Goal: Transaction & Acquisition: Purchase product/service

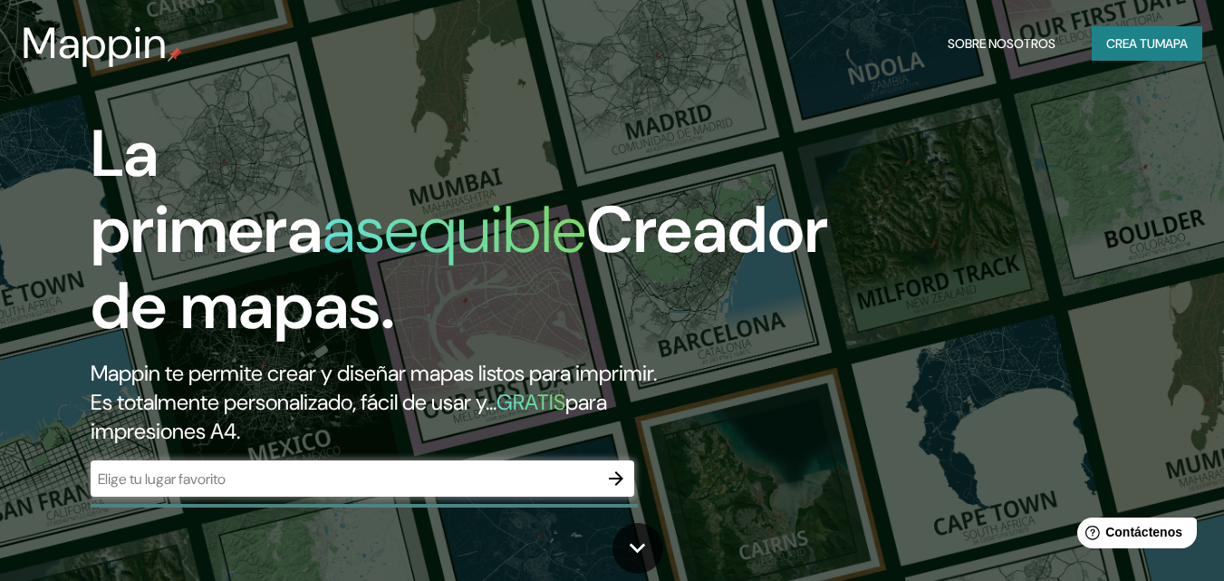
click at [972, 126] on div "La primera asequible Creador de mapas. Mappin te permite crear y diseñar mapas …" at bounding box center [612, 290] width 1224 height 581
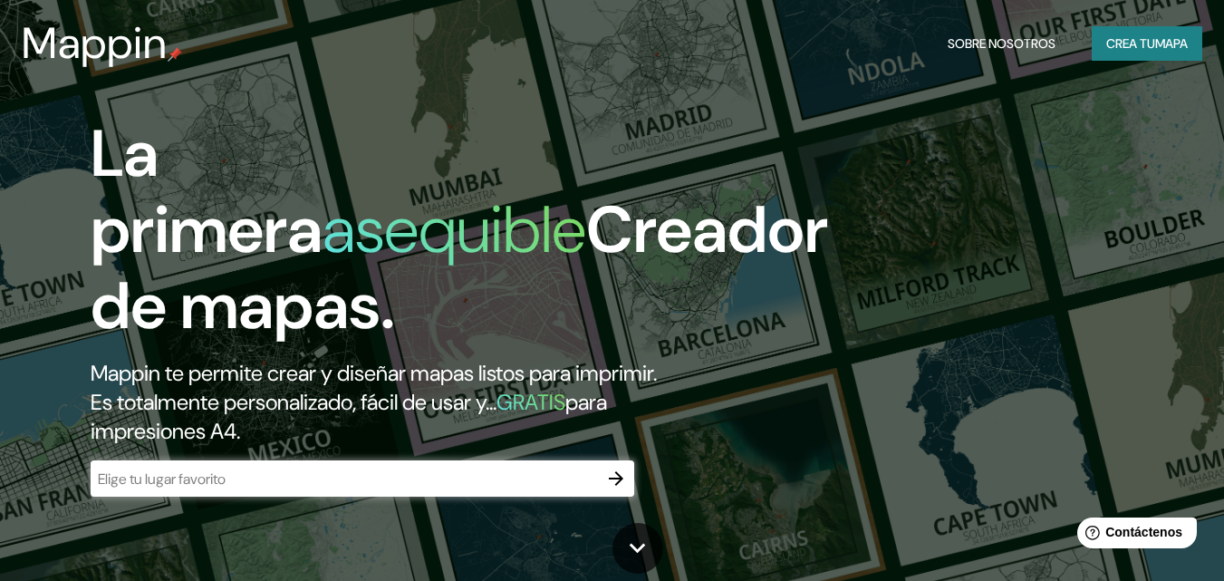
click at [1109, 34] on font "Crea tu" at bounding box center [1130, 44] width 49 height 24
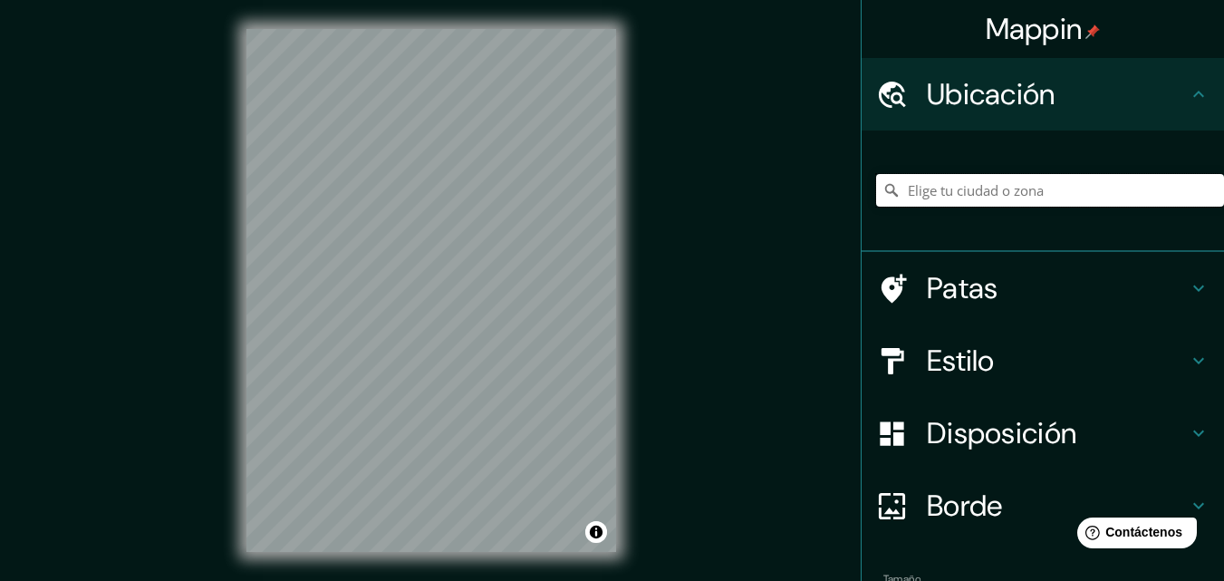
click at [939, 181] on input "Elige tu ciudad o zona" at bounding box center [1050, 190] width 348 height 33
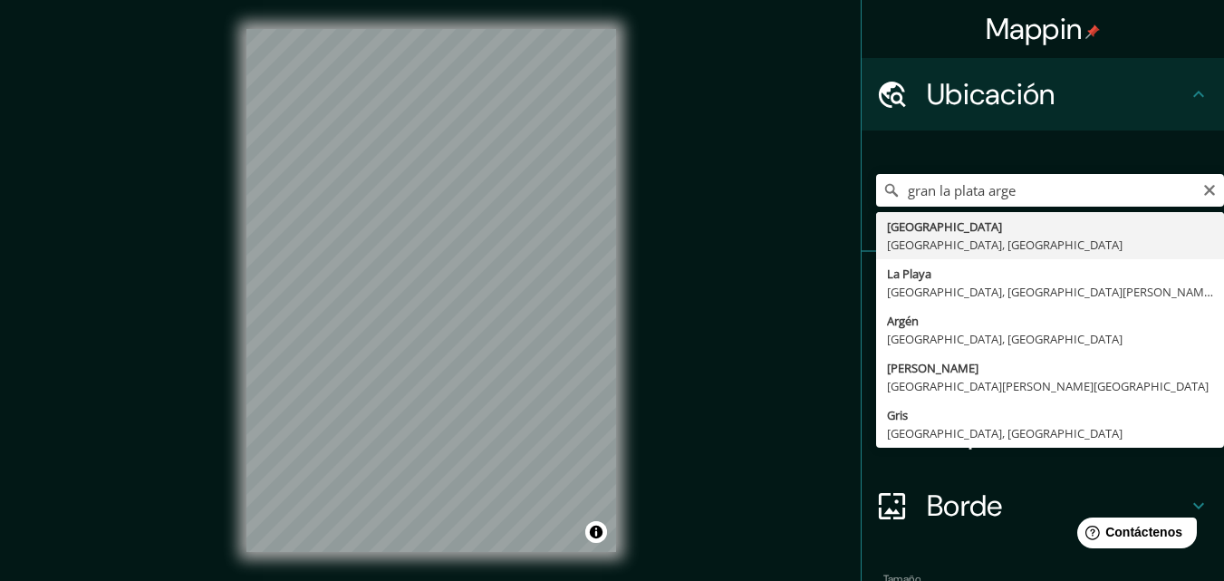
type input "[GEOGRAPHIC_DATA], [GEOGRAPHIC_DATA], [GEOGRAPHIC_DATA]"
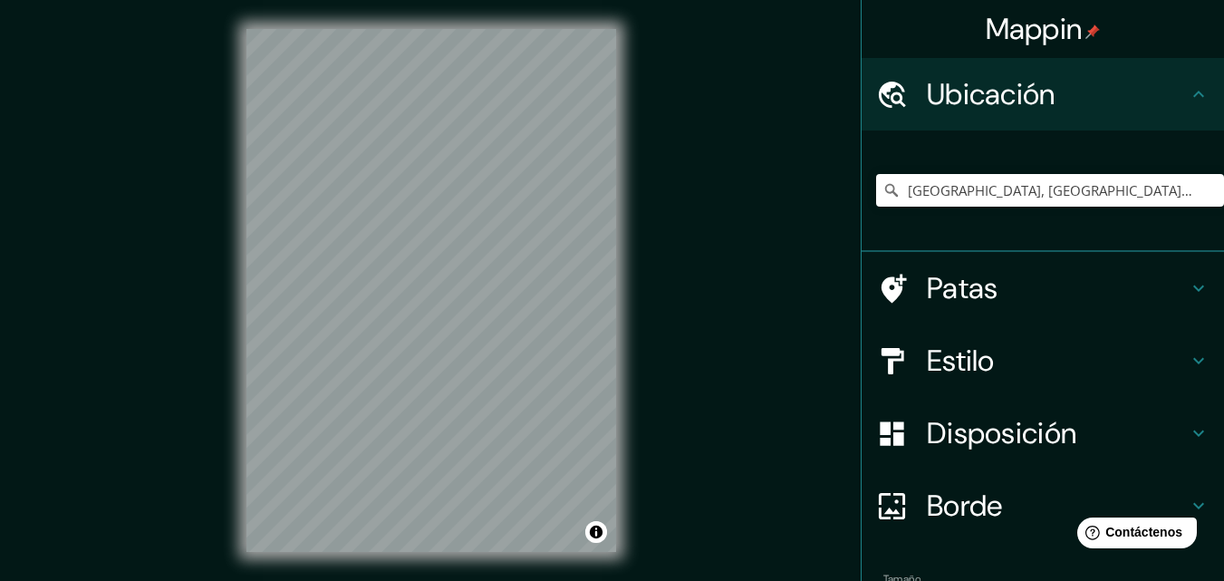
click at [1054, 294] on h4 "Patas" at bounding box center [1057, 288] width 261 height 36
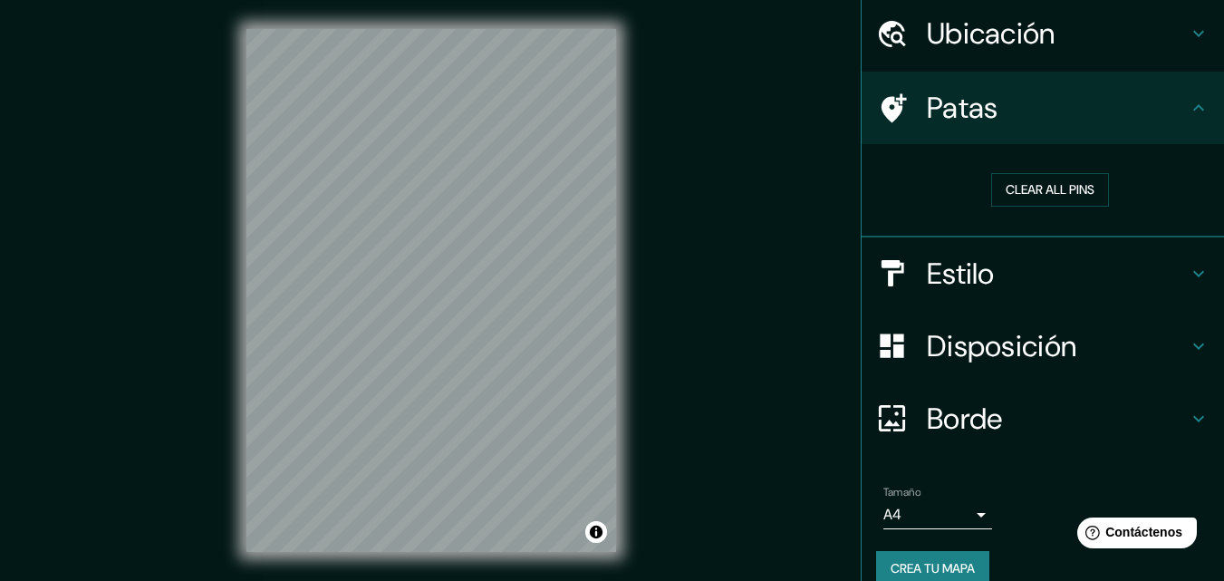
scroll to position [86, 0]
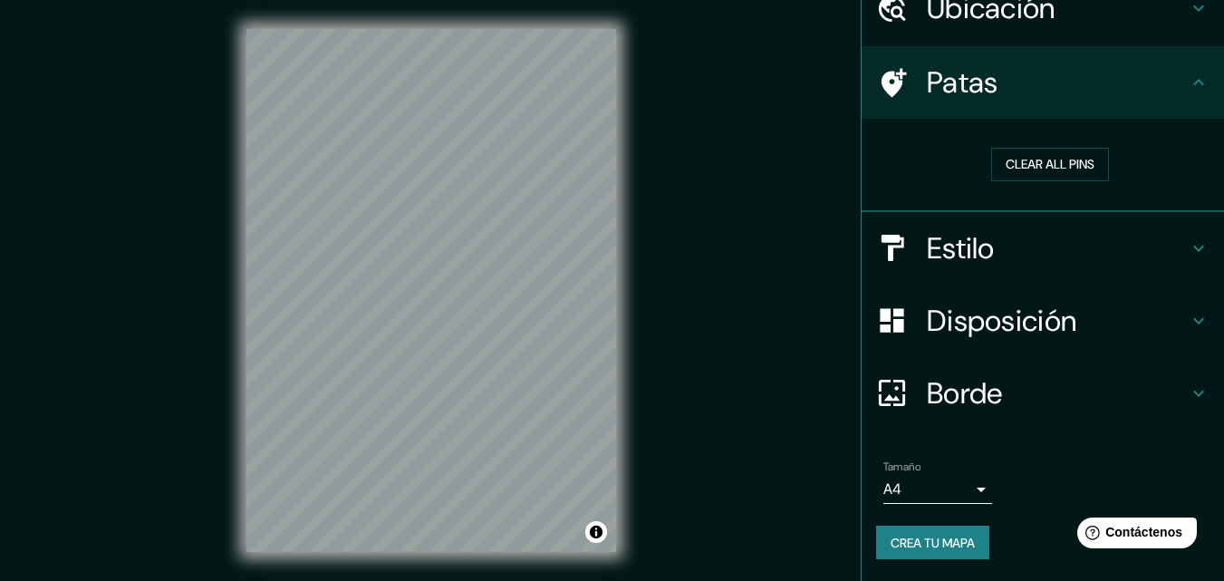
click at [957, 487] on body "Mappin Ubicación [GEOGRAPHIC_DATA], [GEOGRAPHIC_DATA], [GEOGRAPHIC_DATA] Patas …" at bounding box center [612, 290] width 1224 height 581
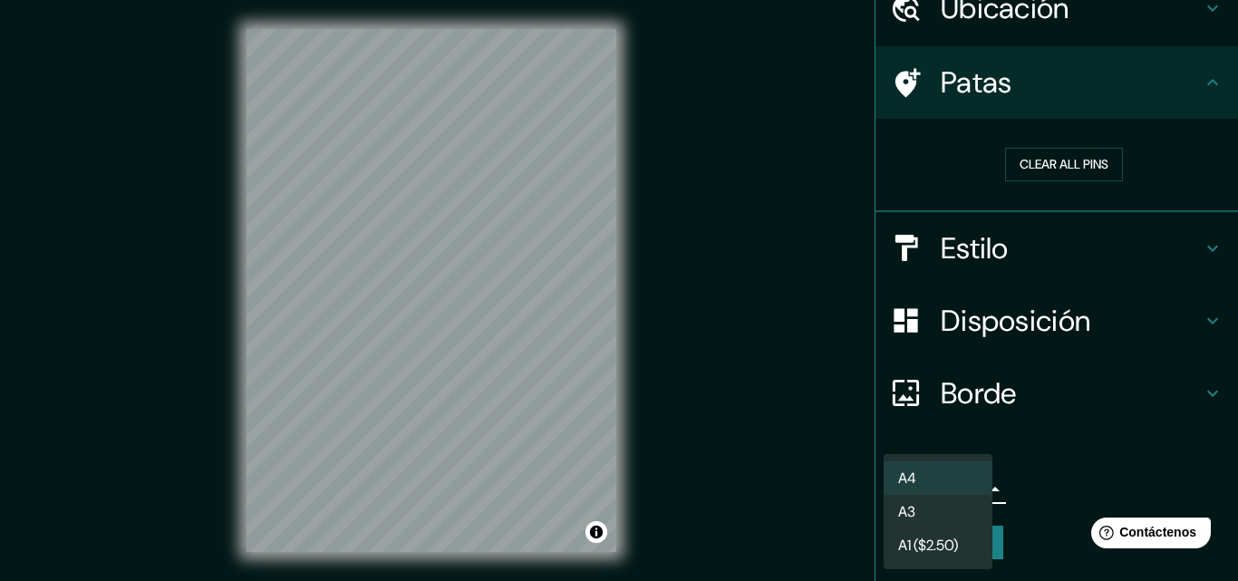
click at [946, 506] on li "A3" at bounding box center [937, 512] width 109 height 34
type input "a4"
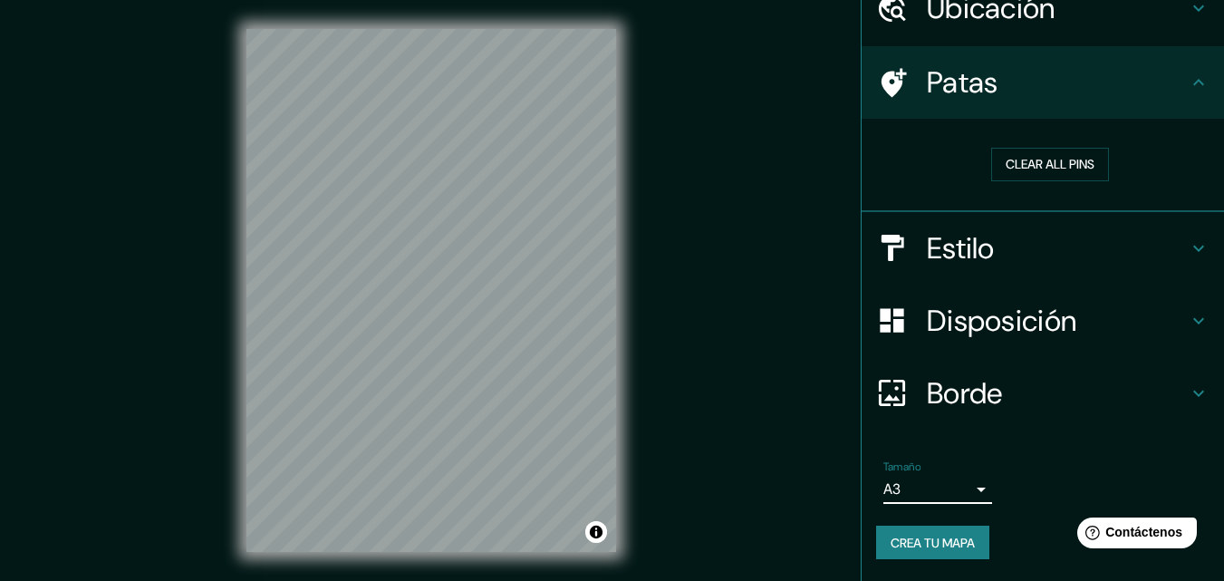
click at [1057, 406] on h4 "Borde" at bounding box center [1057, 393] width 261 height 36
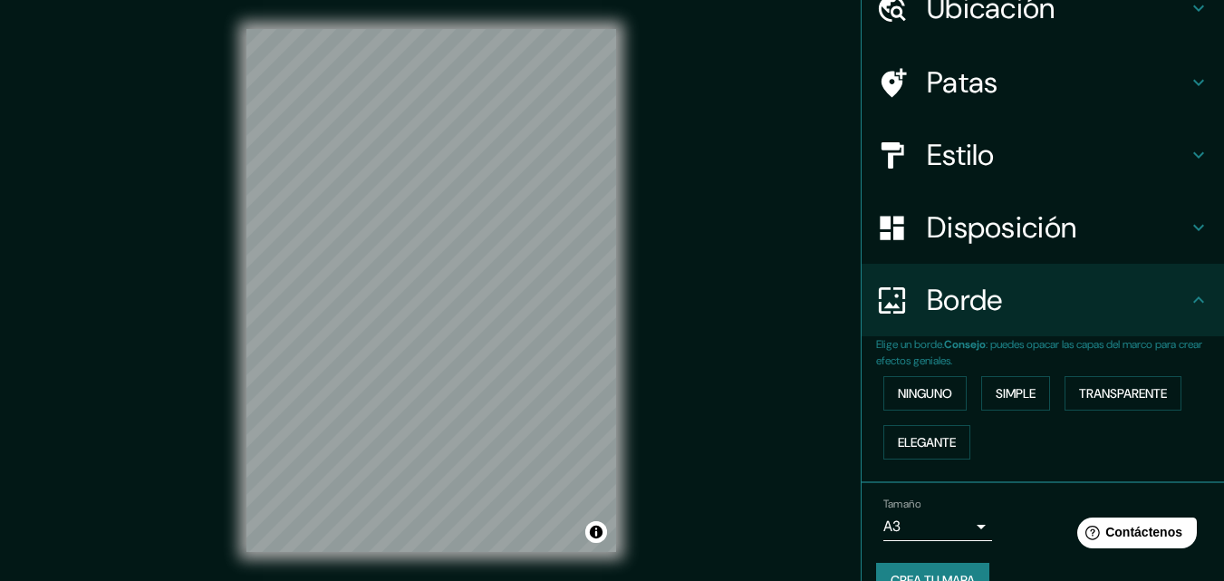
click at [1045, 252] on div "Disposición" at bounding box center [1043, 227] width 362 height 72
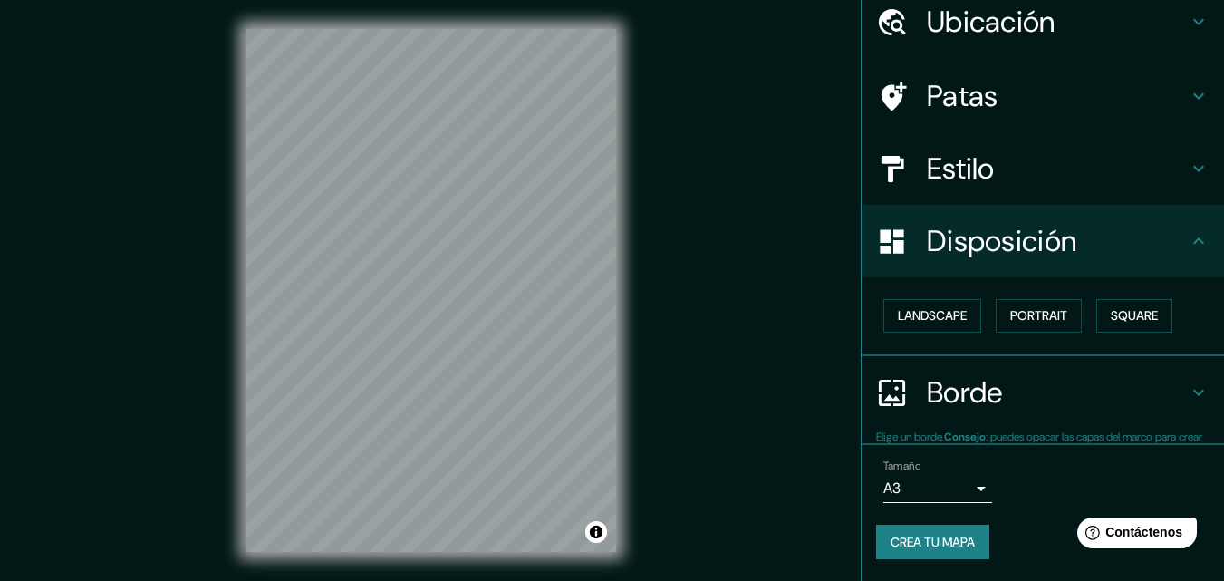
scroll to position [72, 0]
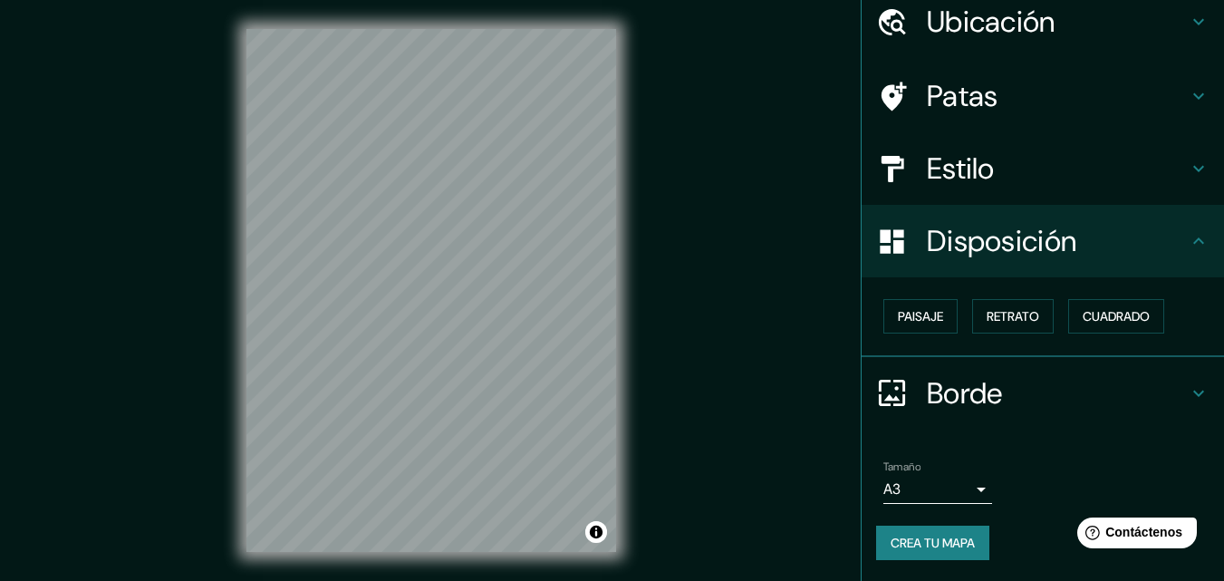
click at [1018, 177] on h4 "Estilo" at bounding box center [1057, 168] width 261 height 36
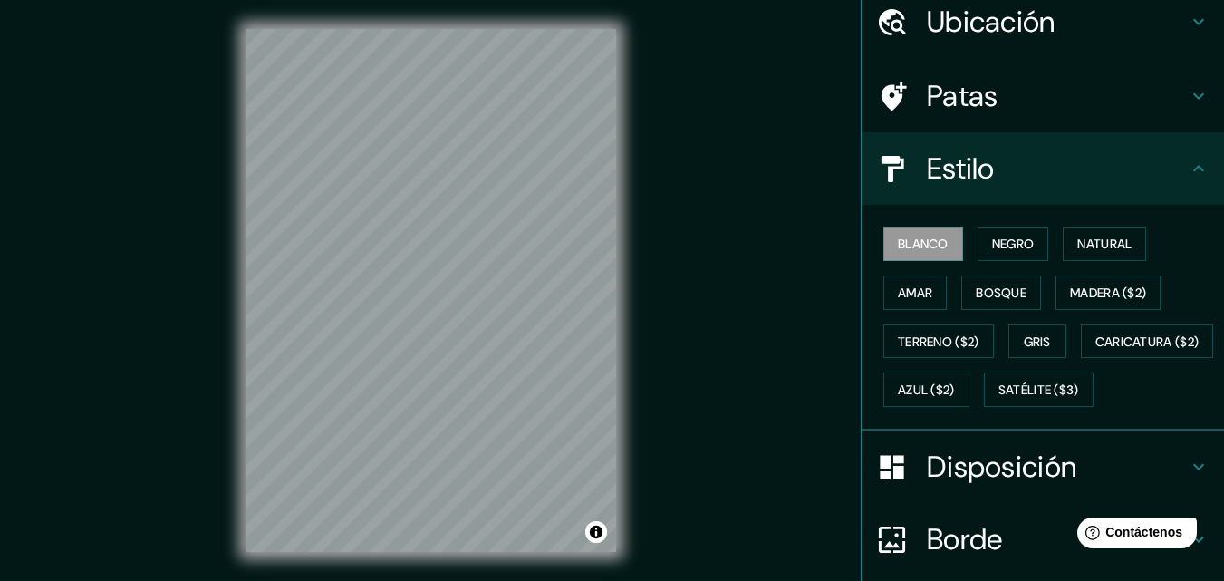
click at [1064, 261] on div "Blanco Negro Natural Amar Bosque Madera ($2) Terreno ($2) Gris Caricatura ($2) …" at bounding box center [1050, 316] width 348 height 195
click at [1077, 254] on font "Natural" at bounding box center [1104, 244] width 54 height 24
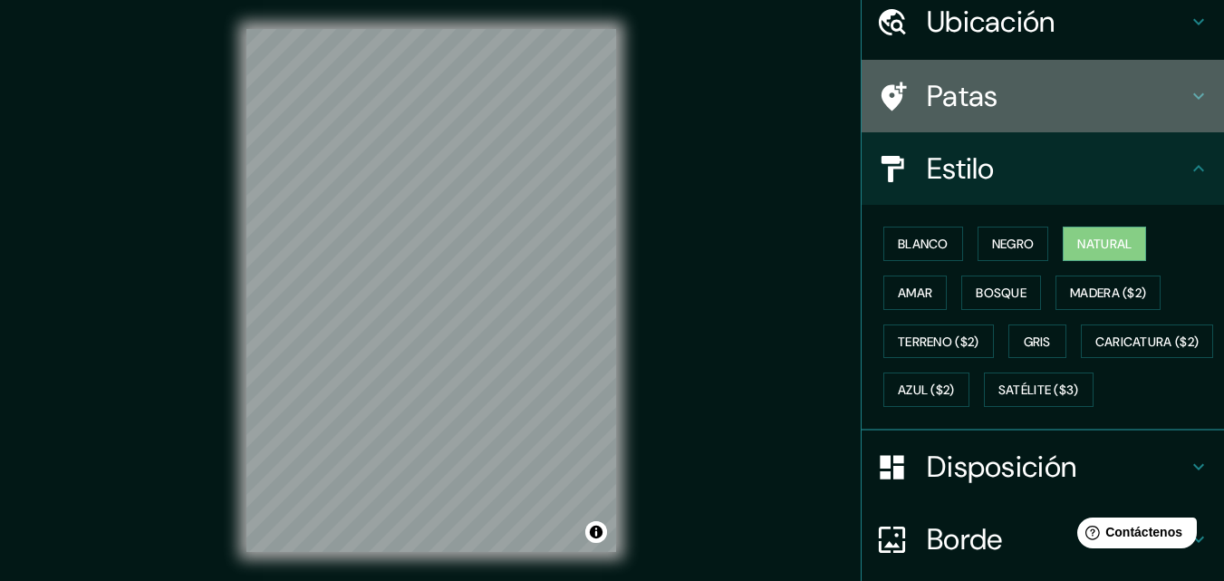
click at [1130, 117] on div "Patas" at bounding box center [1043, 96] width 362 height 72
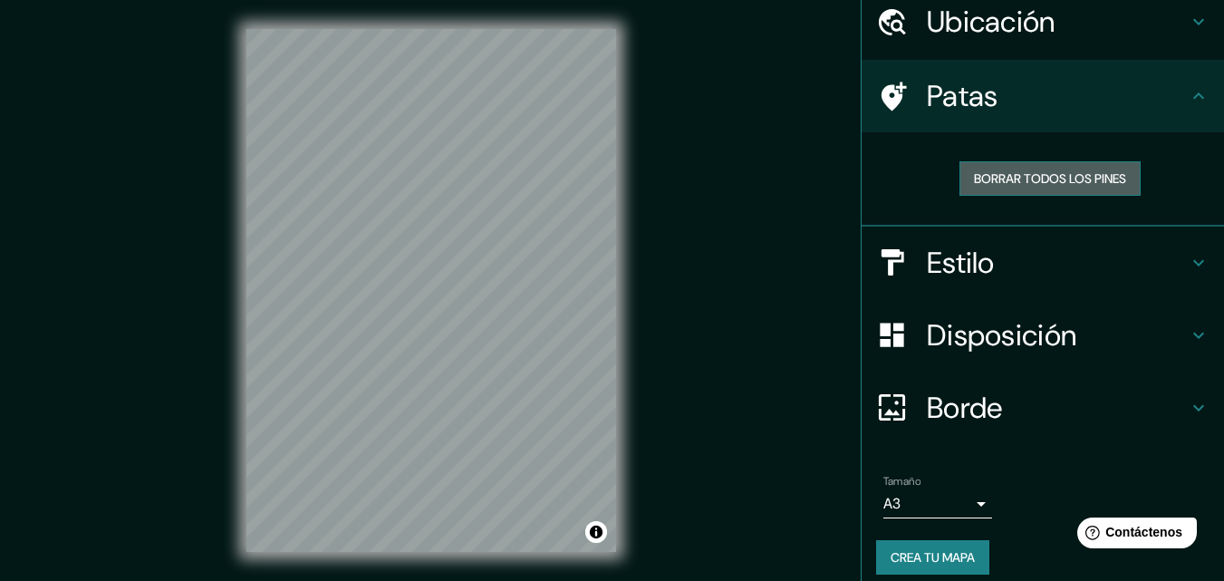
click at [1089, 188] on font "Borrar todos los pines" at bounding box center [1050, 179] width 152 height 24
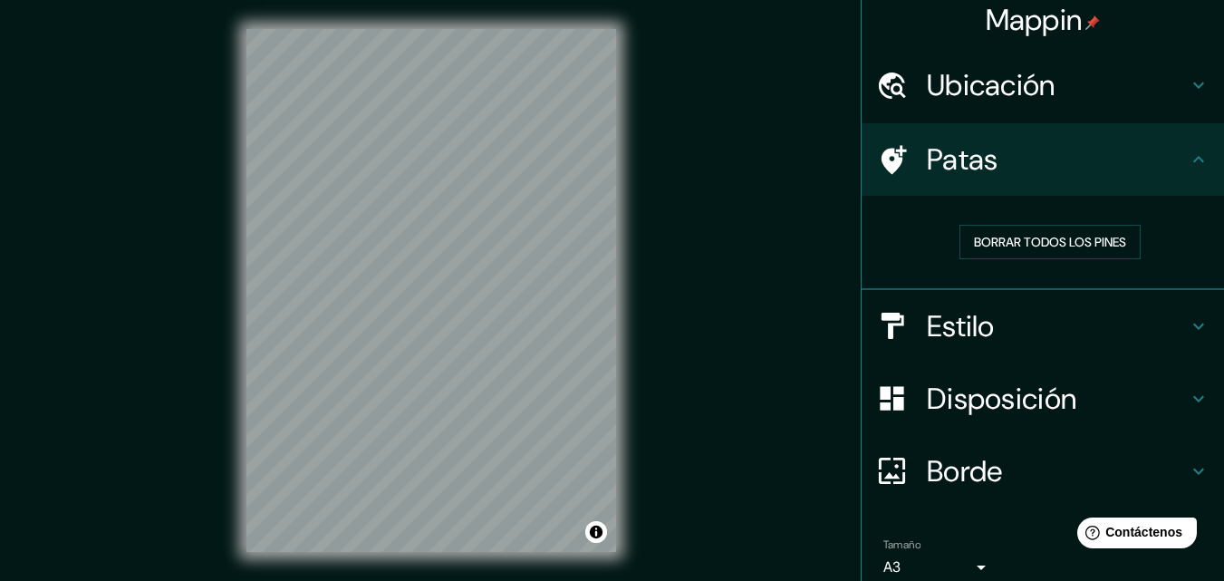
scroll to position [0, 0]
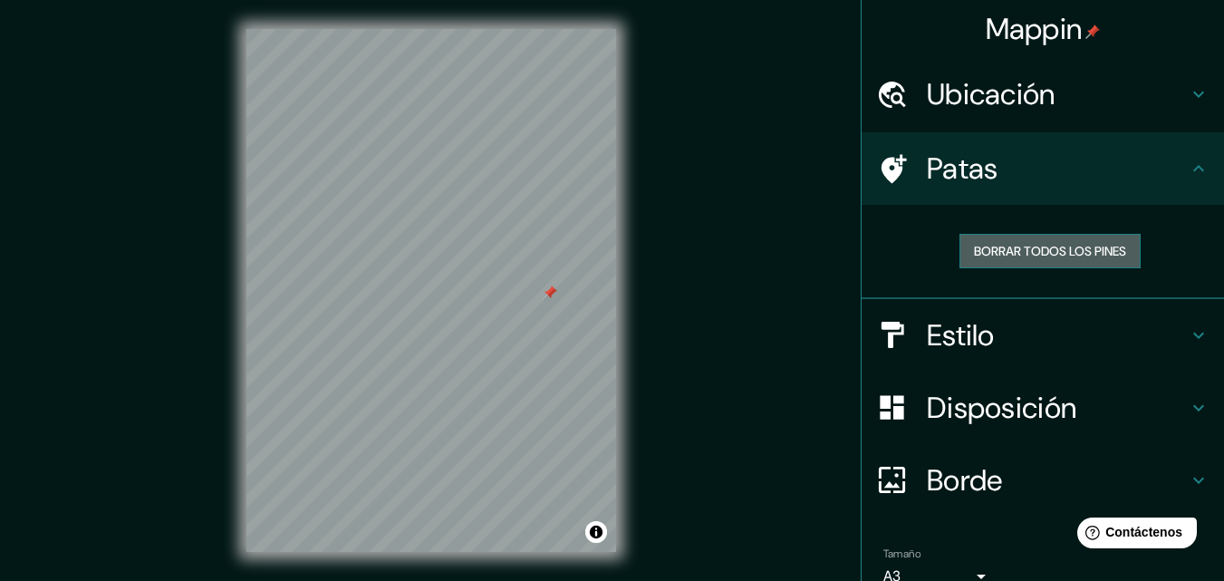
click at [1012, 245] on font "Borrar todos los pines" at bounding box center [1050, 251] width 152 height 16
click at [1126, 158] on h4 "Patas" at bounding box center [1057, 168] width 261 height 36
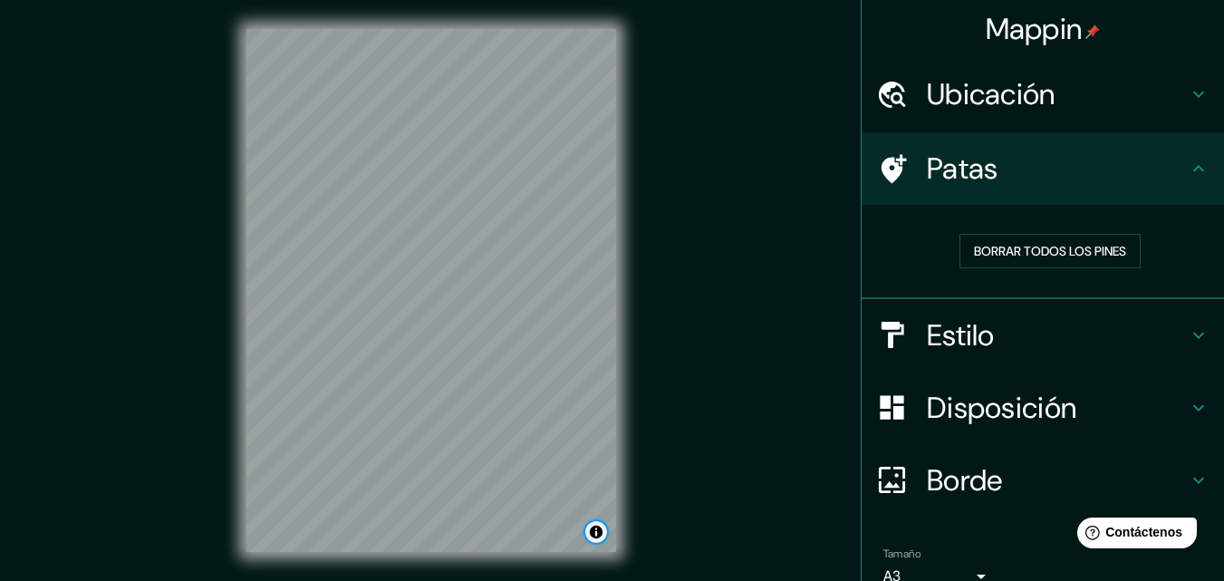
click at [602, 537] on button "Activar o desactivar atribución" at bounding box center [596, 532] width 22 height 22
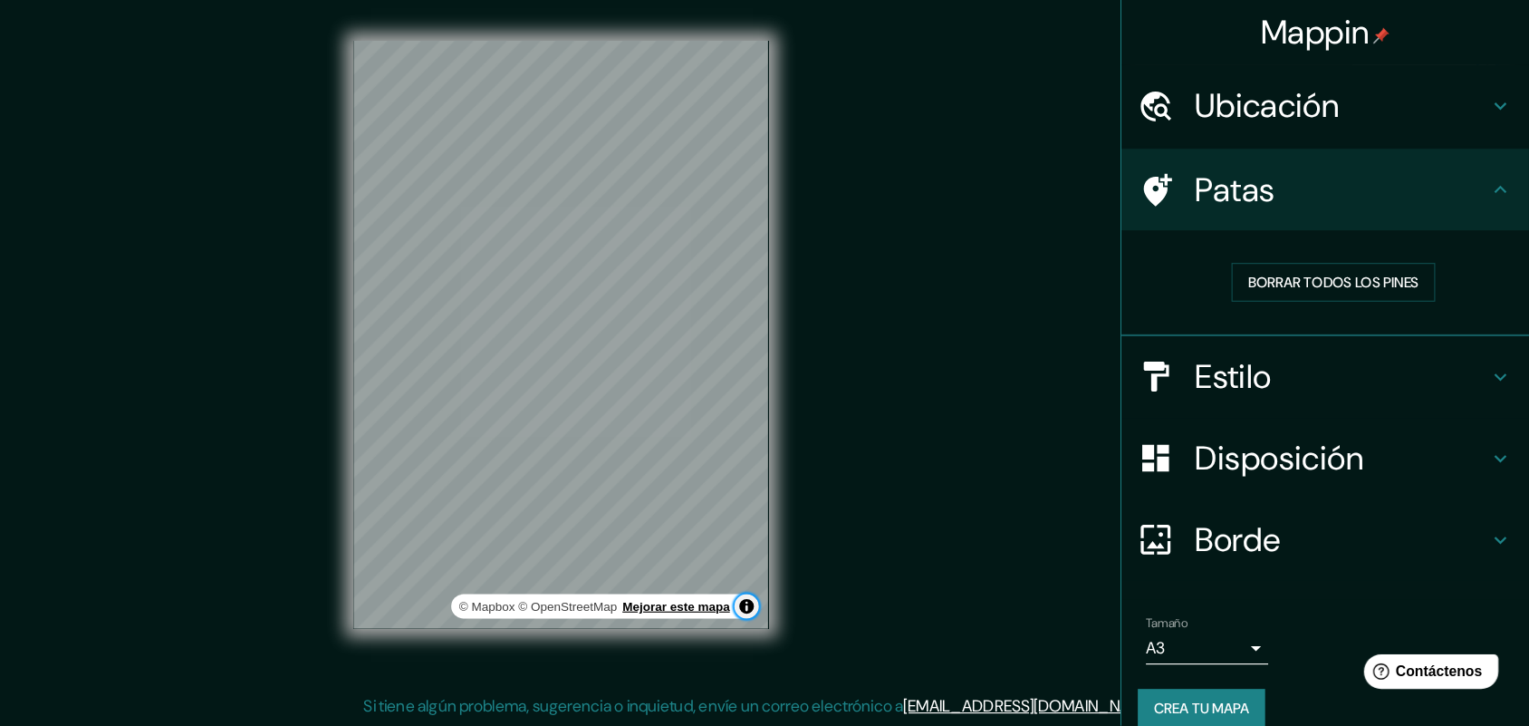
scroll to position [14, 0]
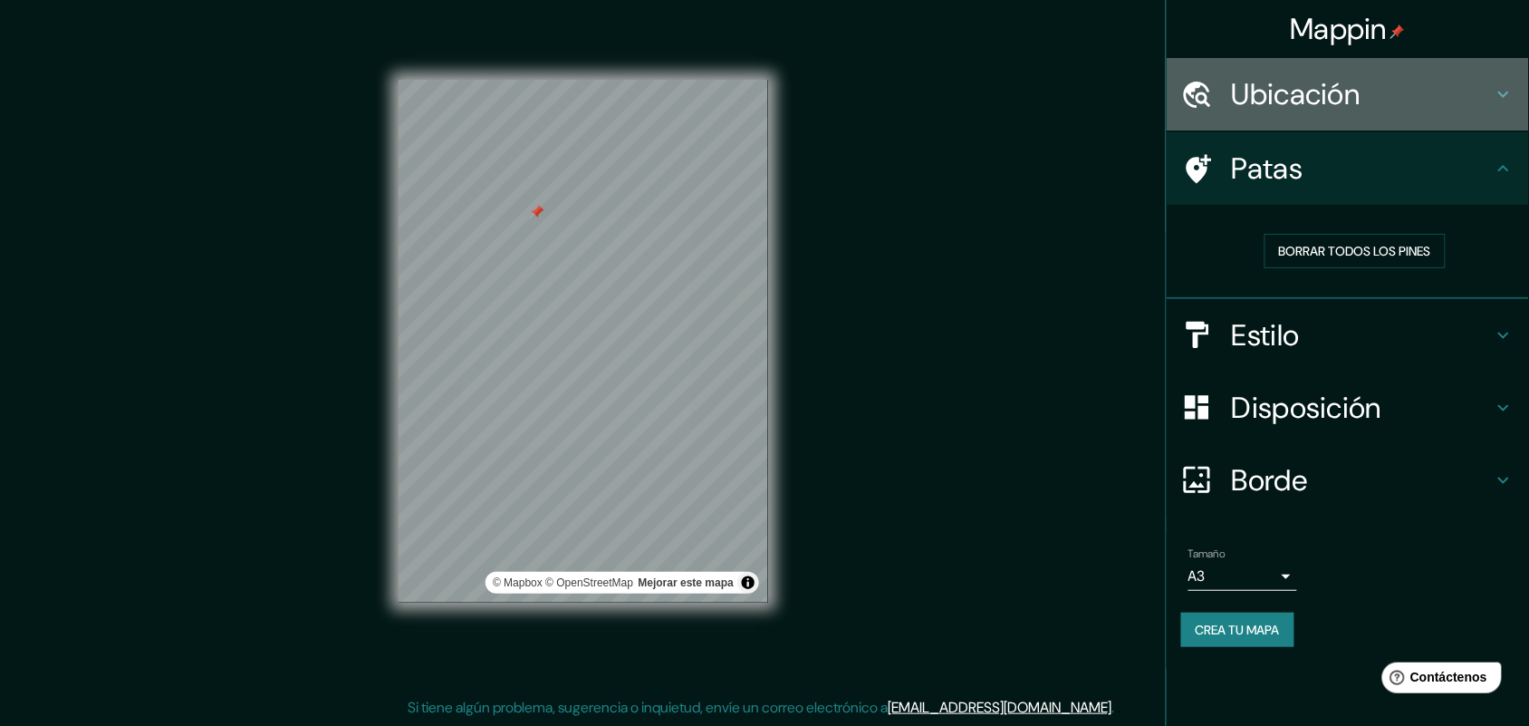
click at [1223, 110] on font "Ubicación" at bounding box center [1296, 94] width 129 height 38
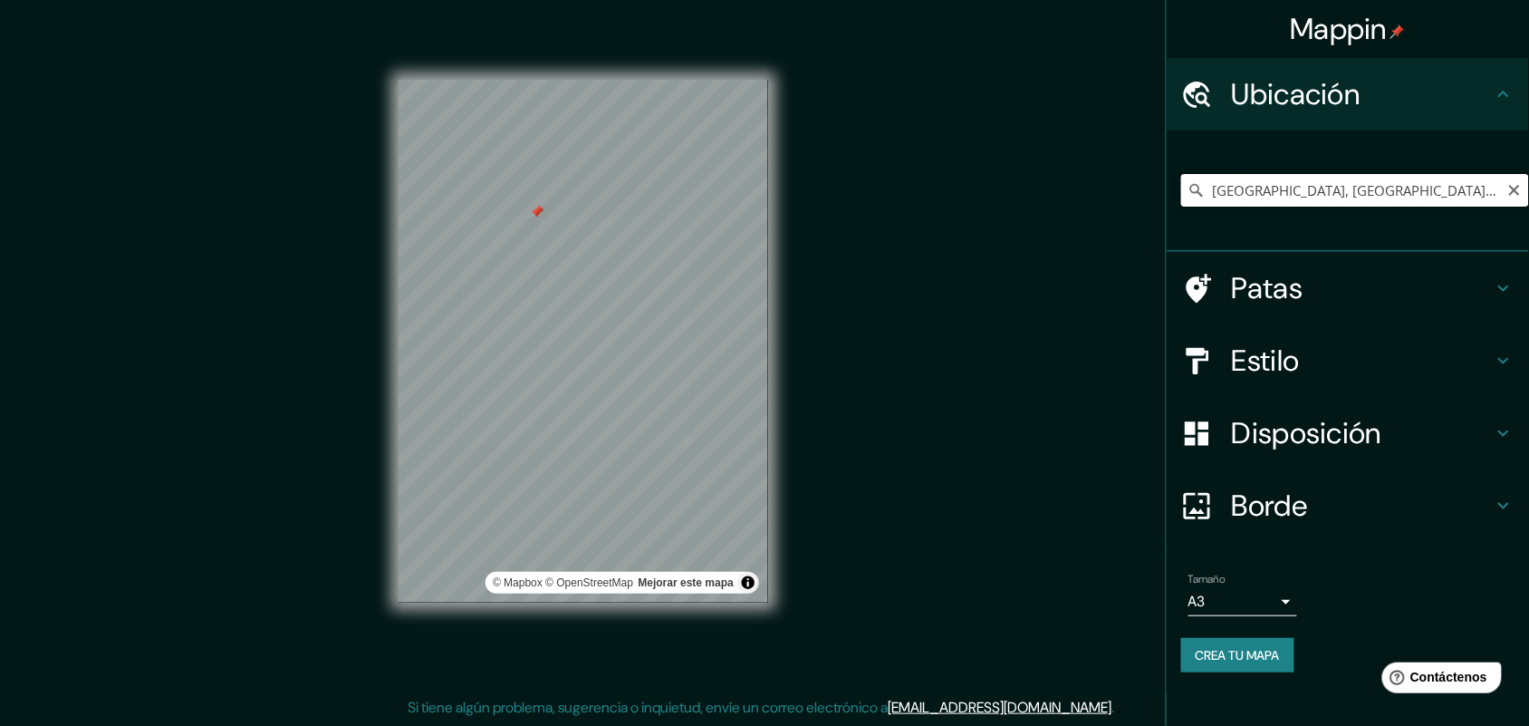
click at [1223, 201] on input "[GEOGRAPHIC_DATA], [GEOGRAPHIC_DATA], [GEOGRAPHIC_DATA]" at bounding box center [1355, 190] width 348 height 33
click at [1212, 193] on input "[GEOGRAPHIC_DATA], [GEOGRAPHIC_DATA], [GEOGRAPHIC_DATA]" at bounding box center [1355, 190] width 348 height 33
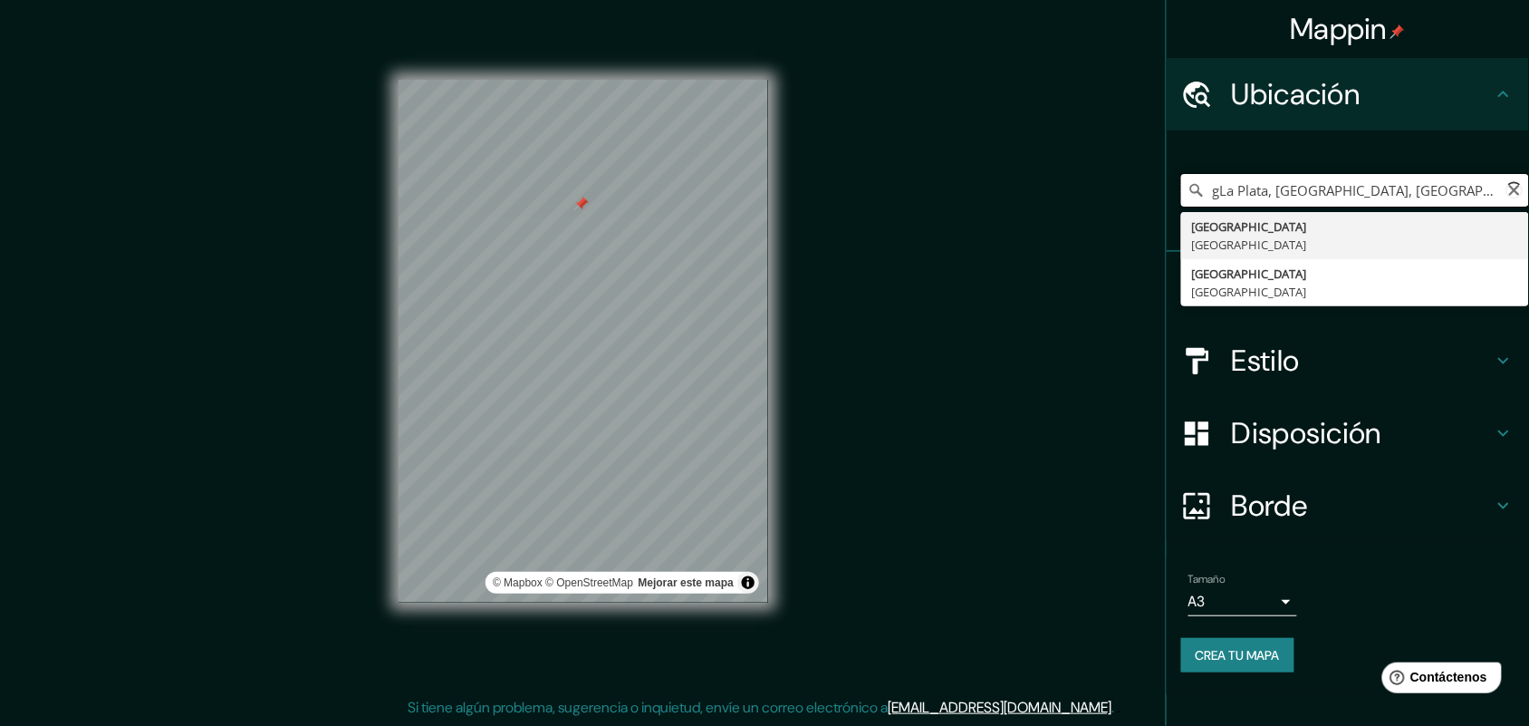
type input "[GEOGRAPHIC_DATA], [GEOGRAPHIC_DATA], [GEOGRAPHIC_DATA]"
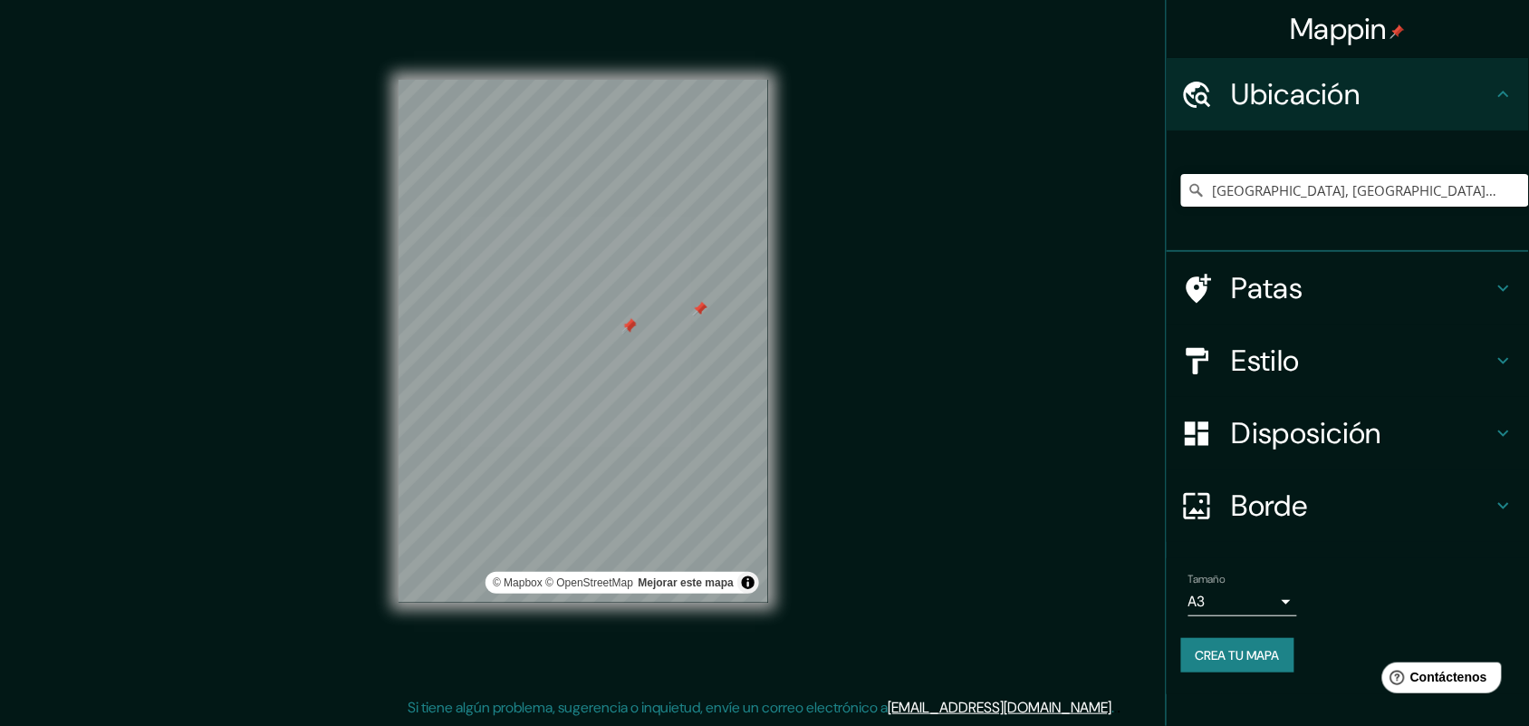
click at [622, 332] on div at bounding box center [629, 327] width 14 height 14
click at [1223, 122] on div "Ubicación" at bounding box center [1348, 94] width 362 height 72
click at [1223, 272] on font "Patas" at bounding box center [1268, 288] width 72 height 38
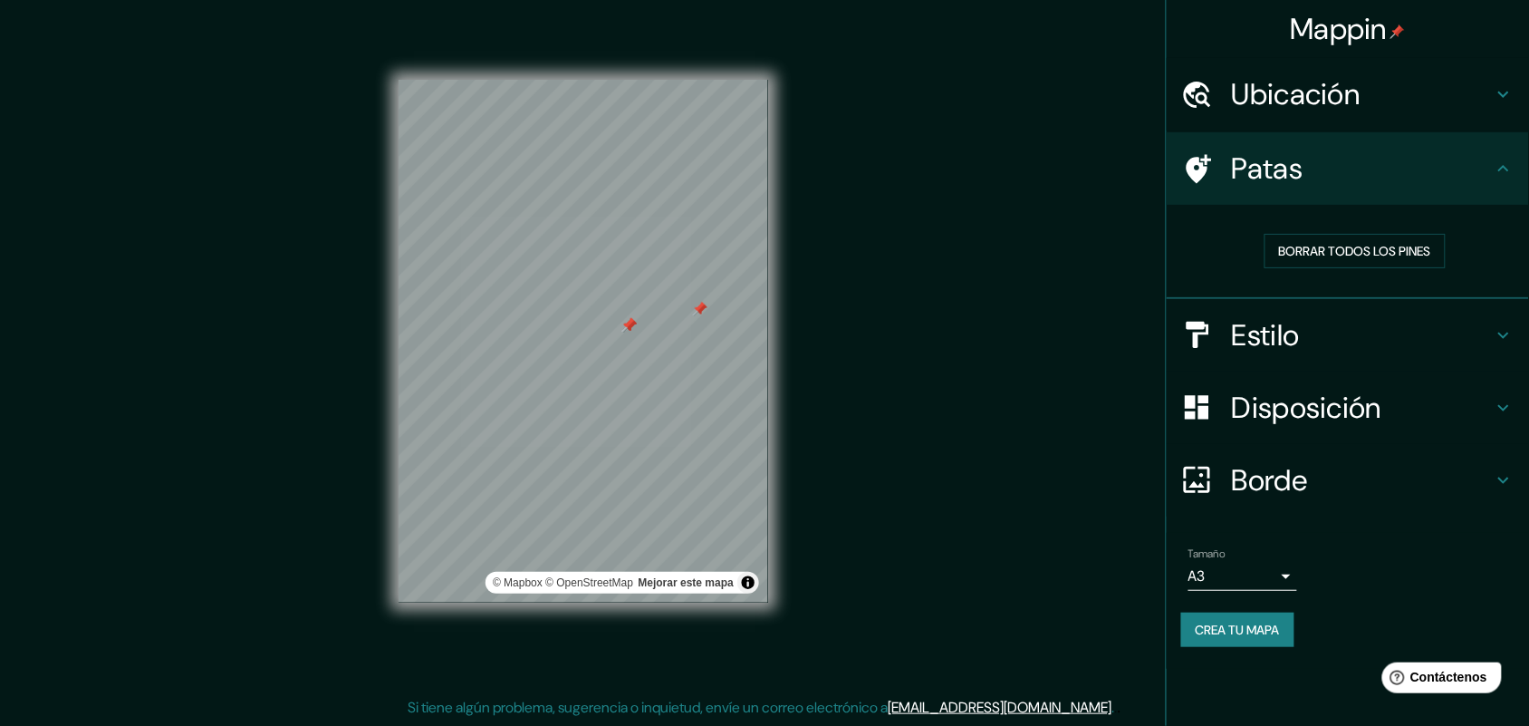
click at [1223, 229] on div "Borrar todos los pines" at bounding box center [1355, 250] width 348 height 63
click at [1223, 237] on button "Borrar todos los pines" at bounding box center [1355, 251] width 181 height 34
click at [1223, 88] on font "Ubicación" at bounding box center [1296, 94] width 129 height 38
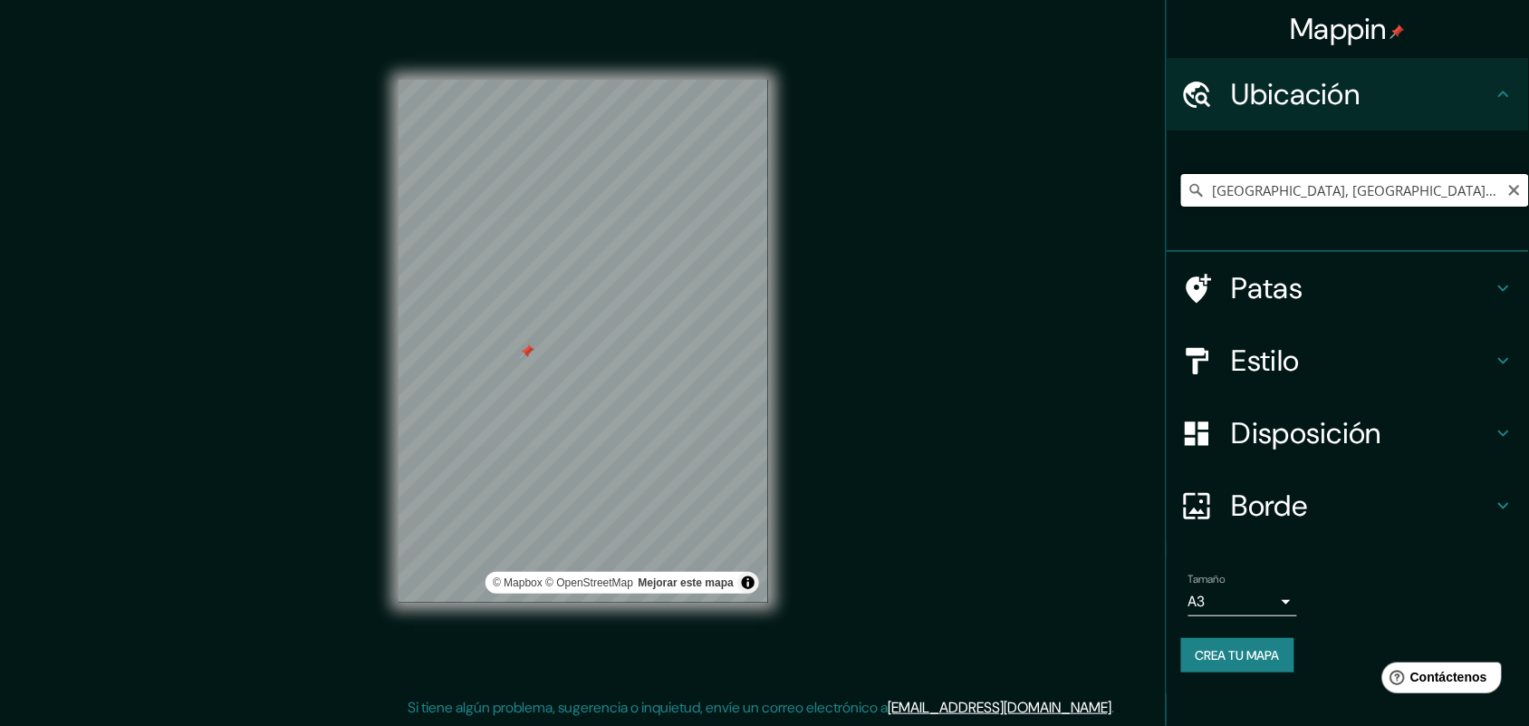
click at [1223, 183] on input "[GEOGRAPHIC_DATA], [GEOGRAPHIC_DATA], [GEOGRAPHIC_DATA]" at bounding box center [1355, 190] width 348 height 33
click at [1223, 272] on font "Patas" at bounding box center [1268, 288] width 72 height 38
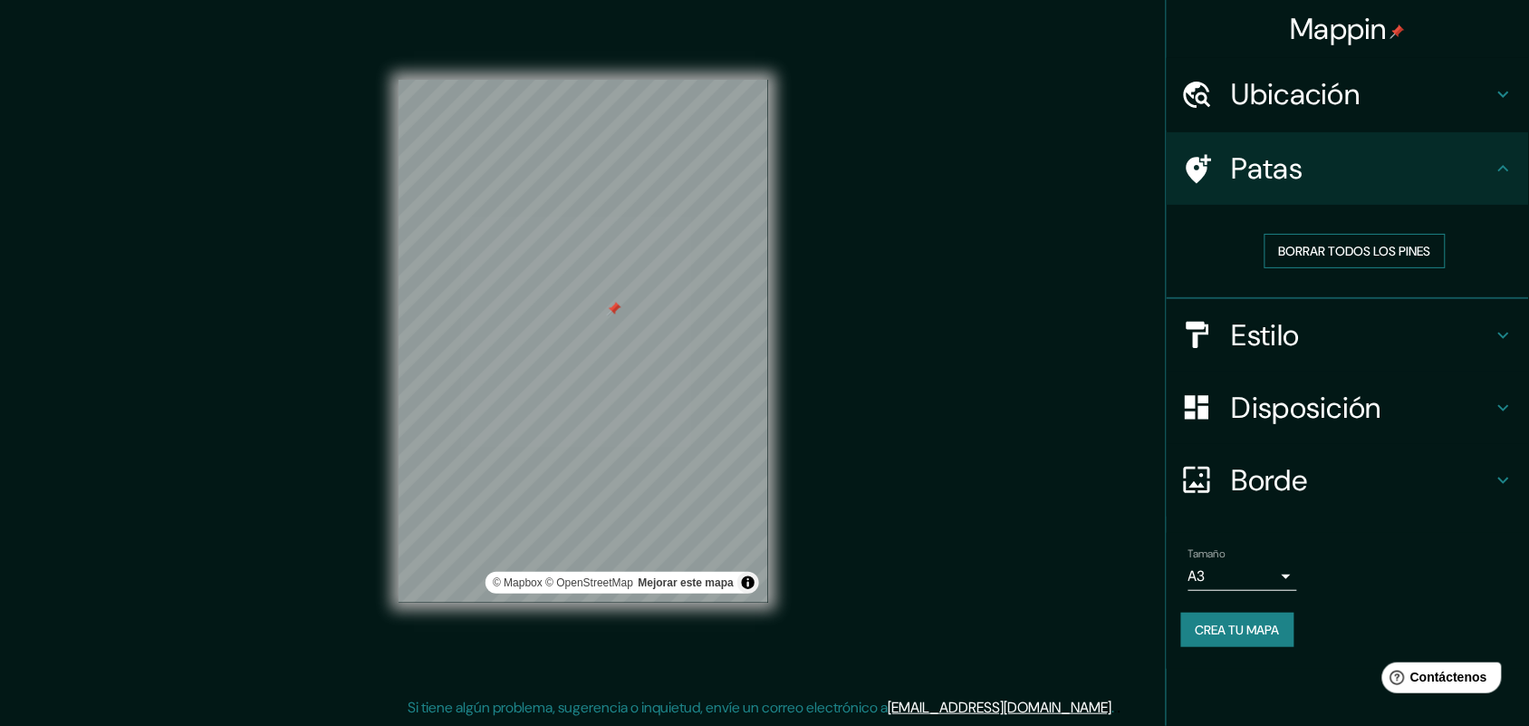
click at [1223, 252] on font "Borrar todos los pines" at bounding box center [1355, 251] width 152 height 16
click at [1221, 580] on font "Crea tu mapa" at bounding box center [1238, 629] width 84 height 16
click at [1223, 580] on font "Crea tu mapa" at bounding box center [1238, 629] width 84 height 16
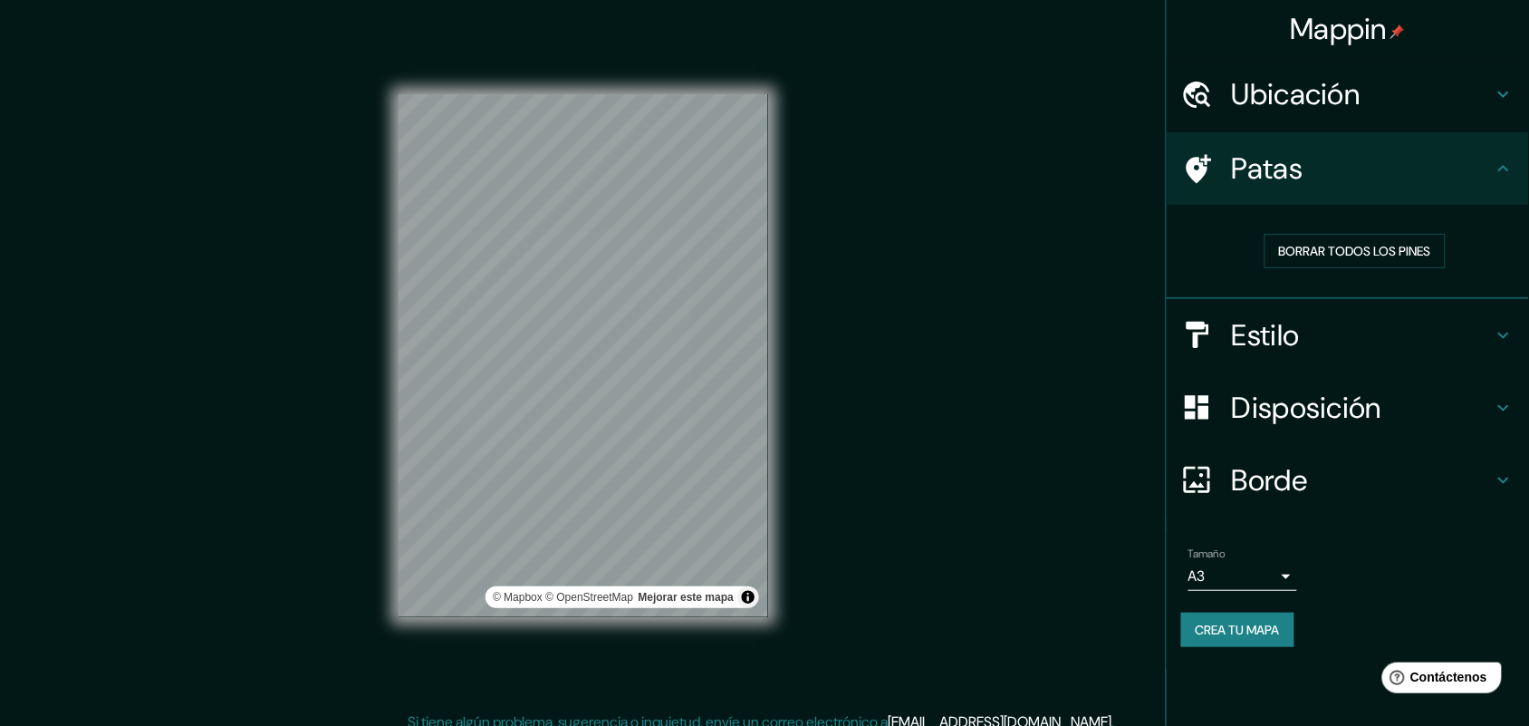
click at [1223, 16] on font "Mappin" at bounding box center [1339, 29] width 97 height 38
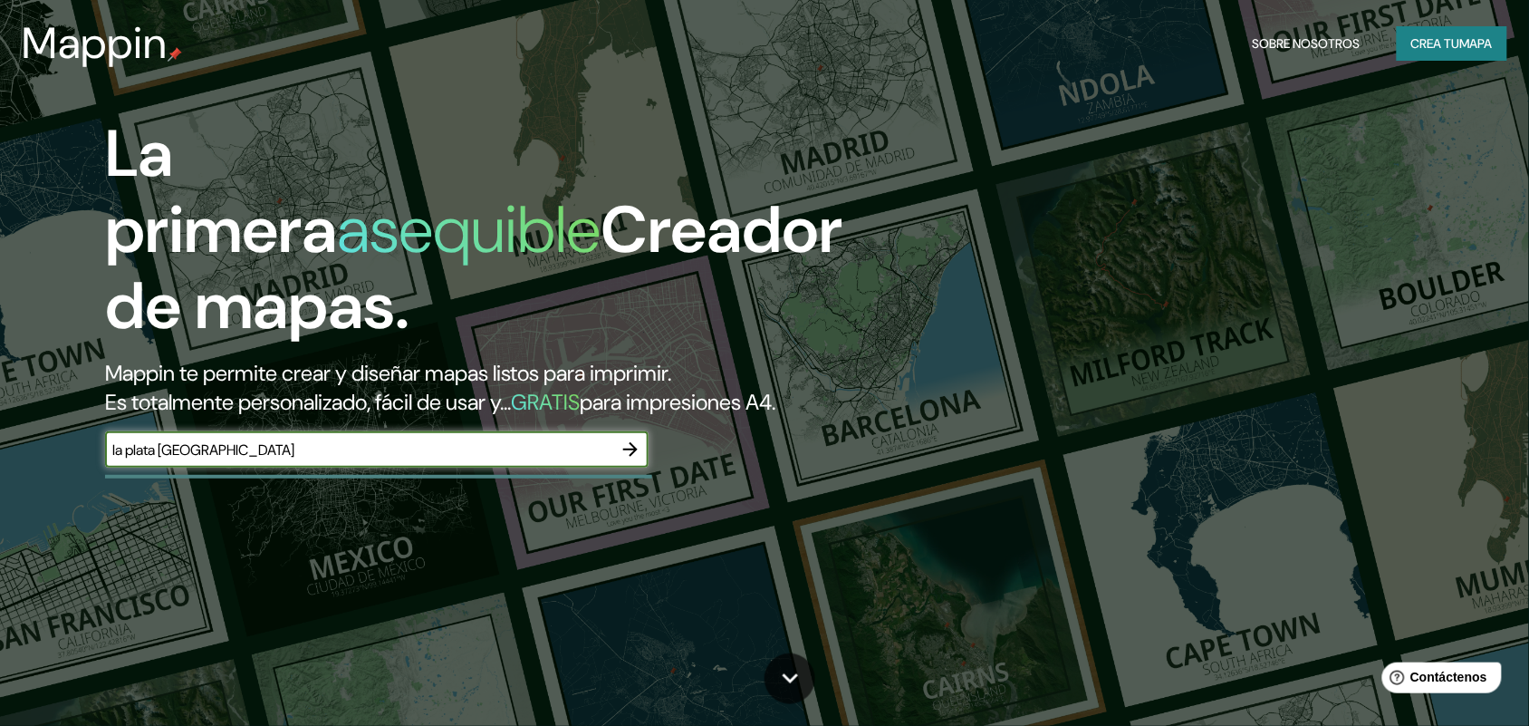
type input "la plata [GEOGRAPHIC_DATA]"
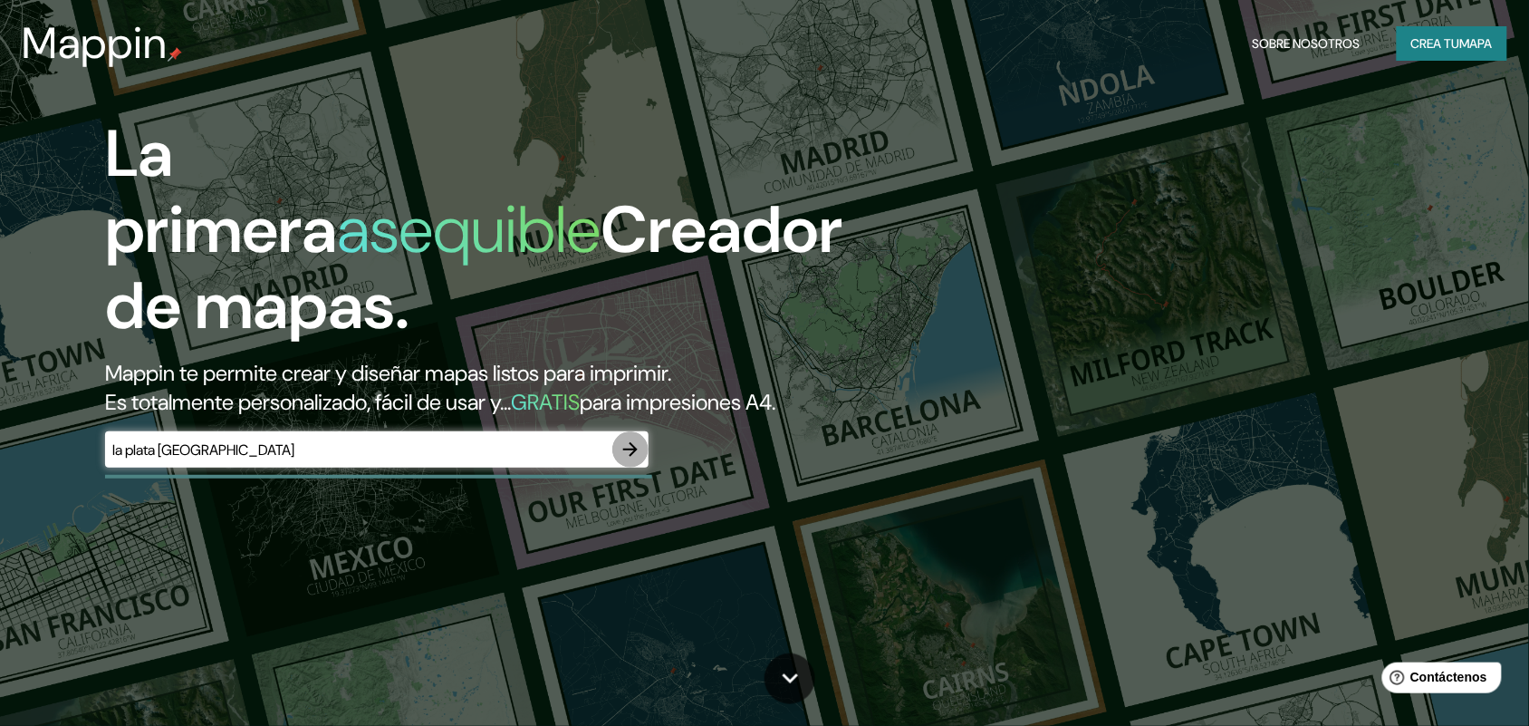
click at [637, 442] on icon "button" at bounding box center [631, 449] width 22 height 22
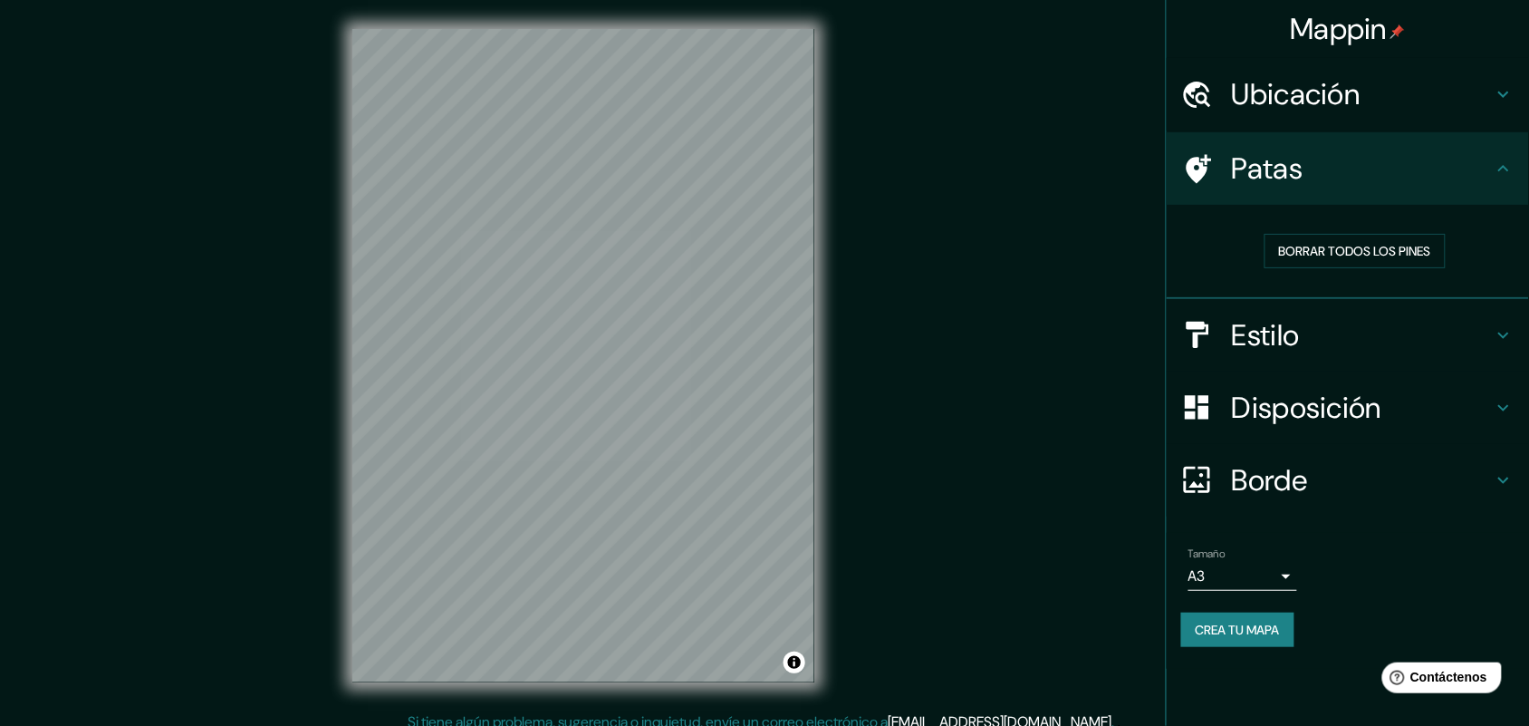
click at [854, 250] on div "Mappin Ubicación Patas Borrar todos los pines Estilo Disposición Borde Elige un…" at bounding box center [764, 370] width 1529 height 740
click at [521, 331] on div "© Mapbox © OpenStreetMap Improve this map" at bounding box center [583, 355] width 520 height 711
drag, startPoint x: 340, startPoint y: 326, endPoint x: 853, endPoint y: 324, distance: 512.8
click at [853, 324] on div "Mappin Ubicación Patas Borrar todos los pines Estilo Disposición Borde Elige un…" at bounding box center [764, 370] width 1529 height 740
click at [983, 283] on div "Mappin Ubicación Patas Borrar todos los pines Estilo Disposición Borde Elige un…" at bounding box center [764, 370] width 1529 height 740
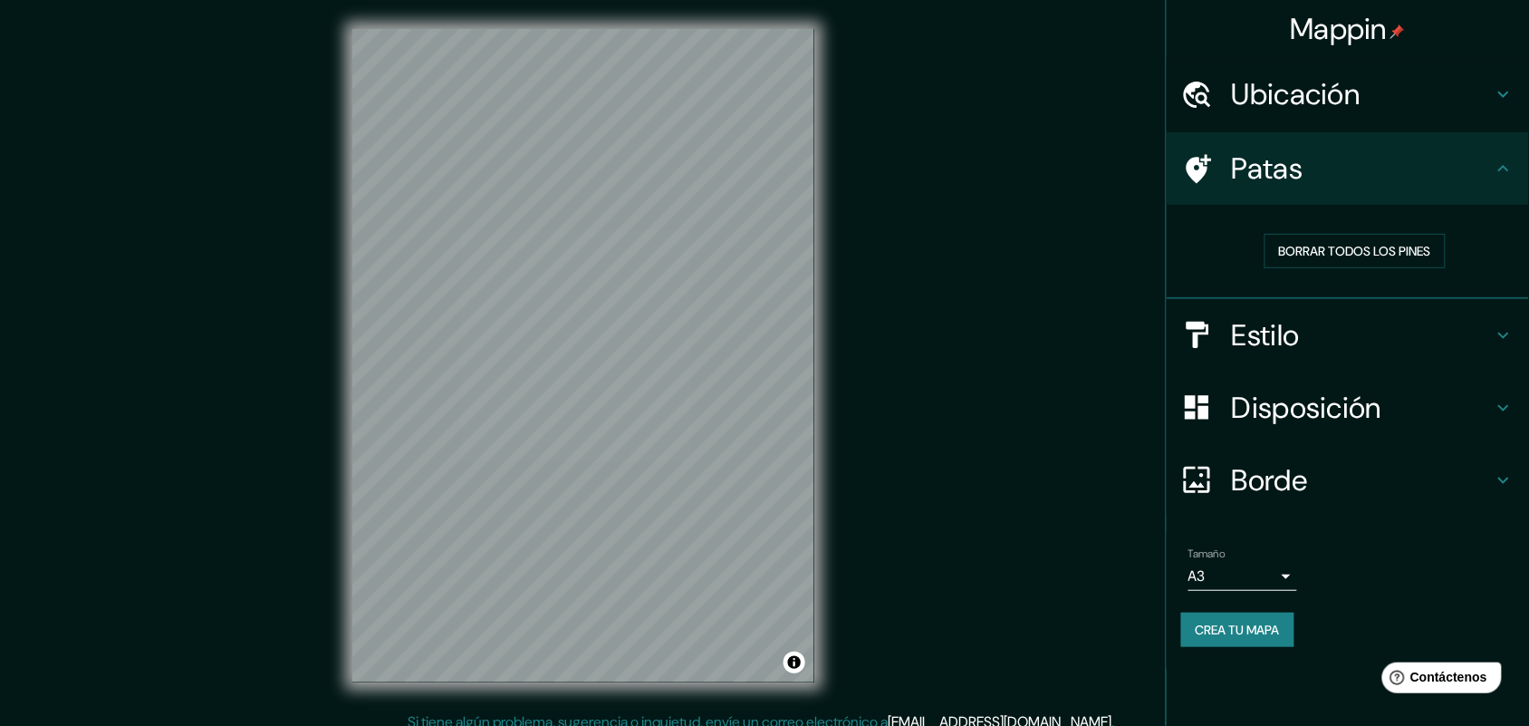
click at [1223, 101] on font "Ubicación" at bounding box center [1296, 94] width 129 height 38
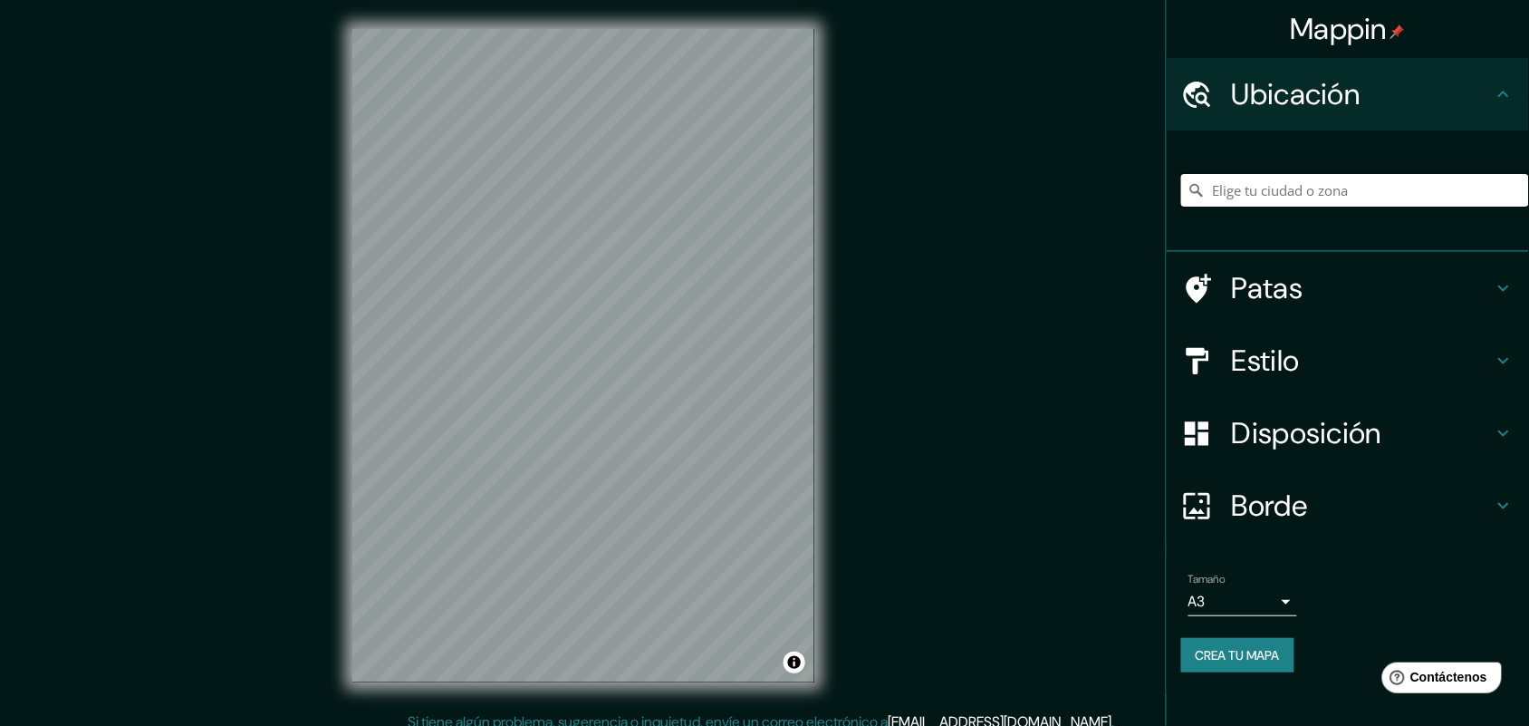
click at [1223, 181] on input "Elige tu ciudad o zona" at bounding box center [1355, 190] width 348 height 33
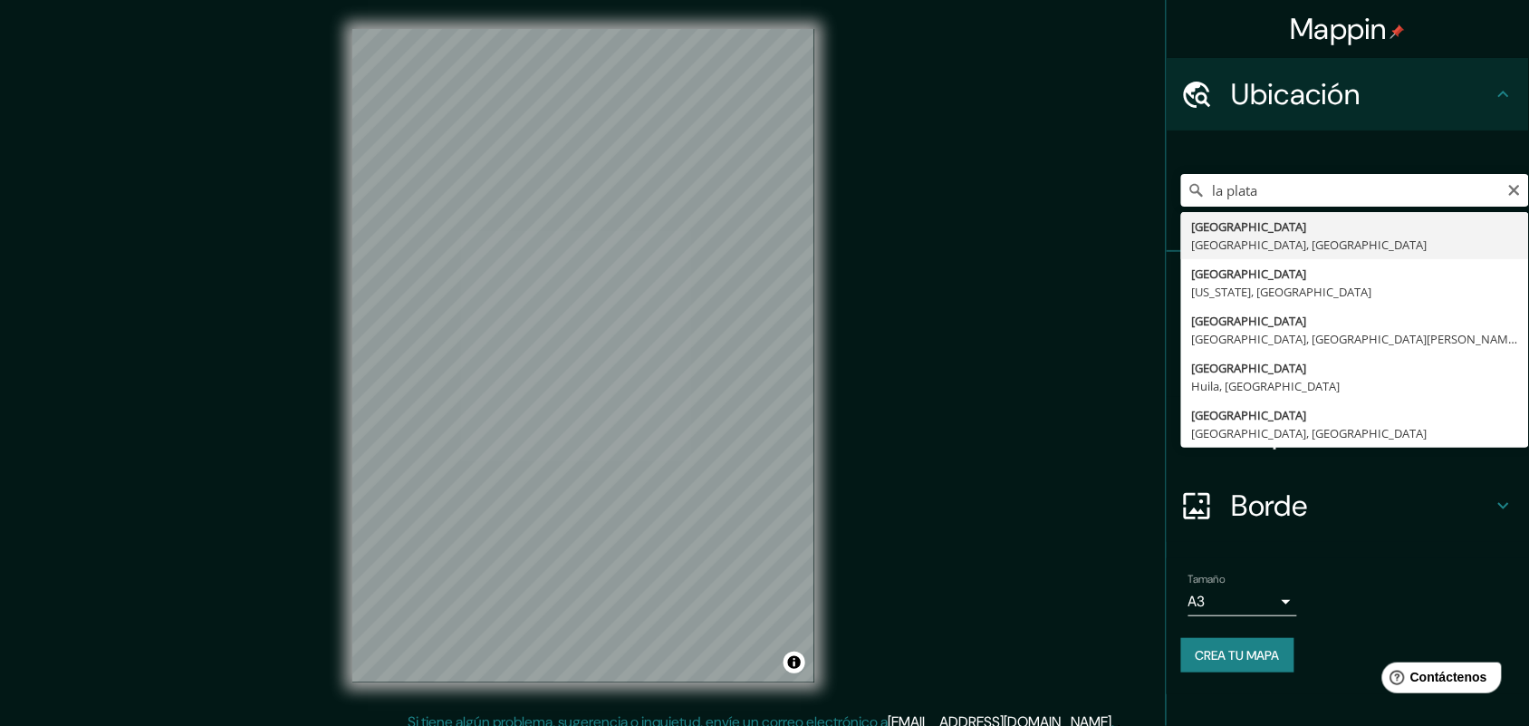
type input "[GEOGRAPHIC_DATA], [GEOGRAPHIC_DATA], [GEOGRAPHIC_DATA]"
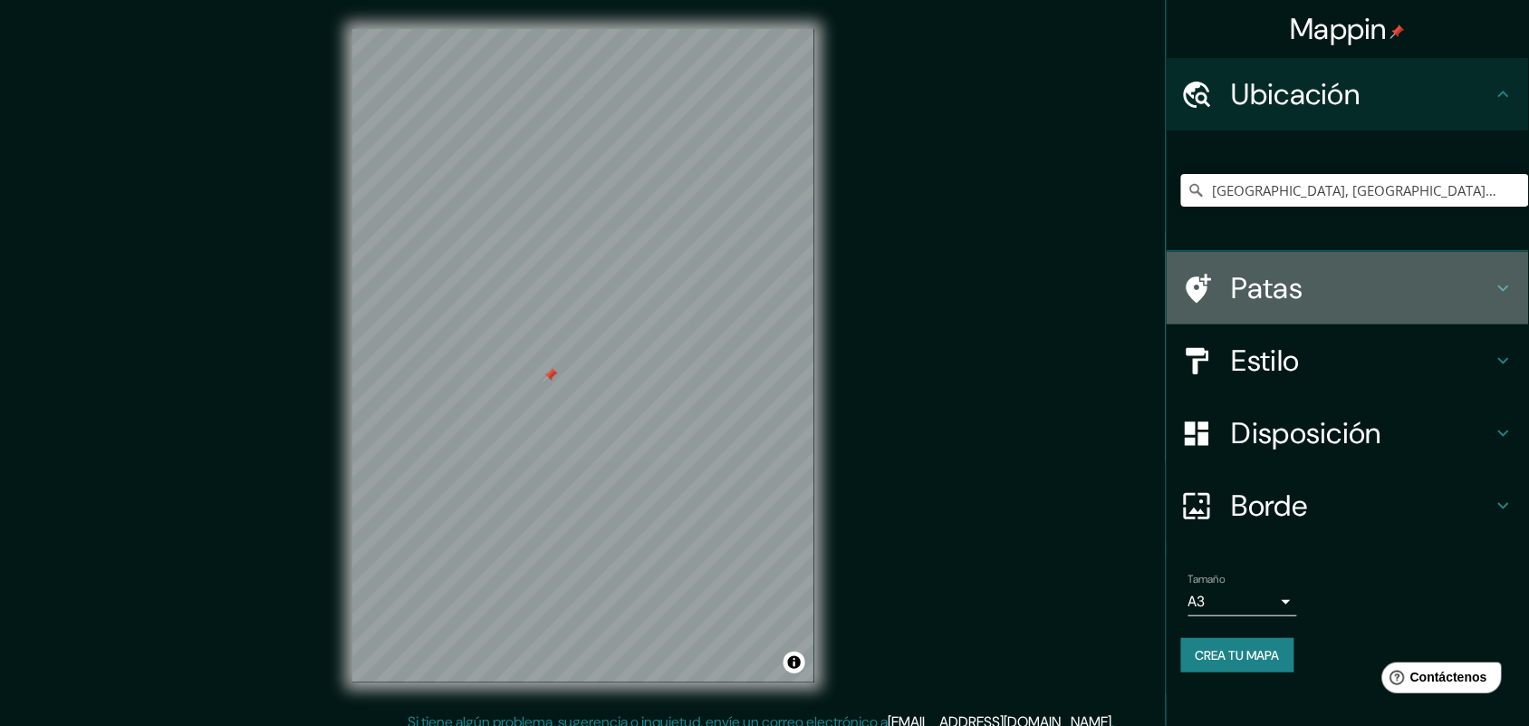
click at [1223, 303] on font "Patas" at bounding box center [1268, 288] width 72 height 38
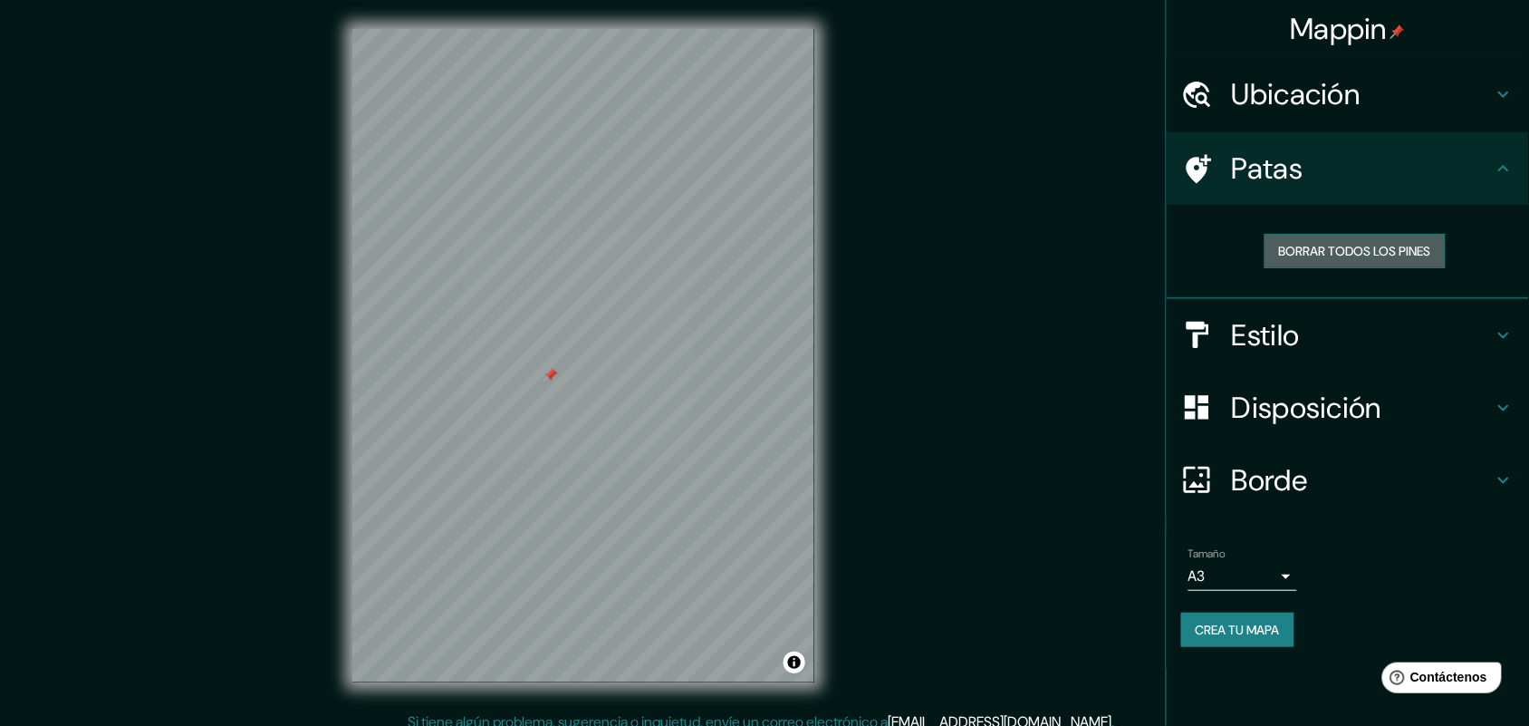
click at [1223, 251] on font "Borrar todos los pines" at bounding box center [1355, 251] width 152 height 16
click at [1223, 580] on font "Crea tu mapa" at bounding box center [1238, 629] width 84 height 16
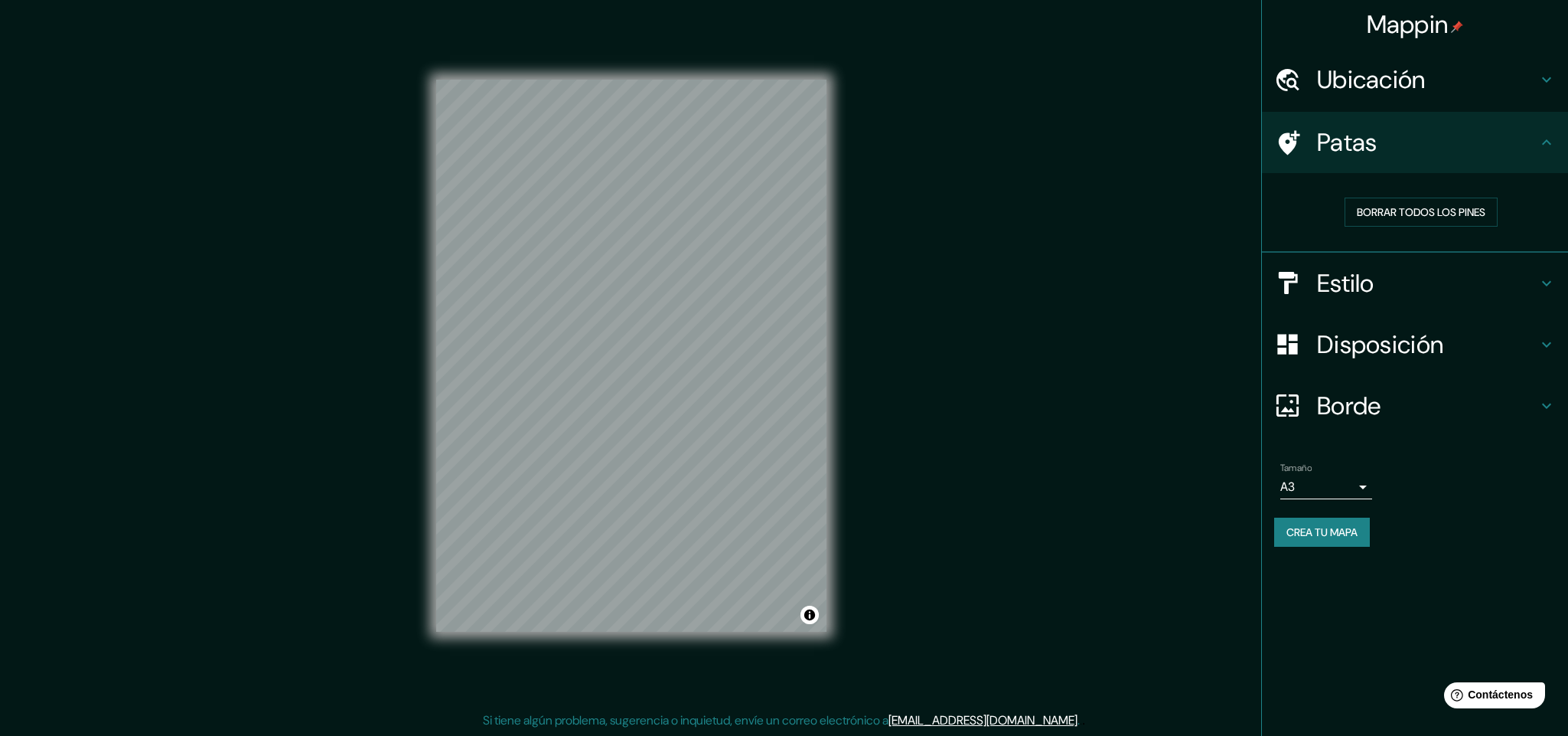
click at [1033, 23] on font "Mappin" at bounding box center [1407, 25] width 82 height 32
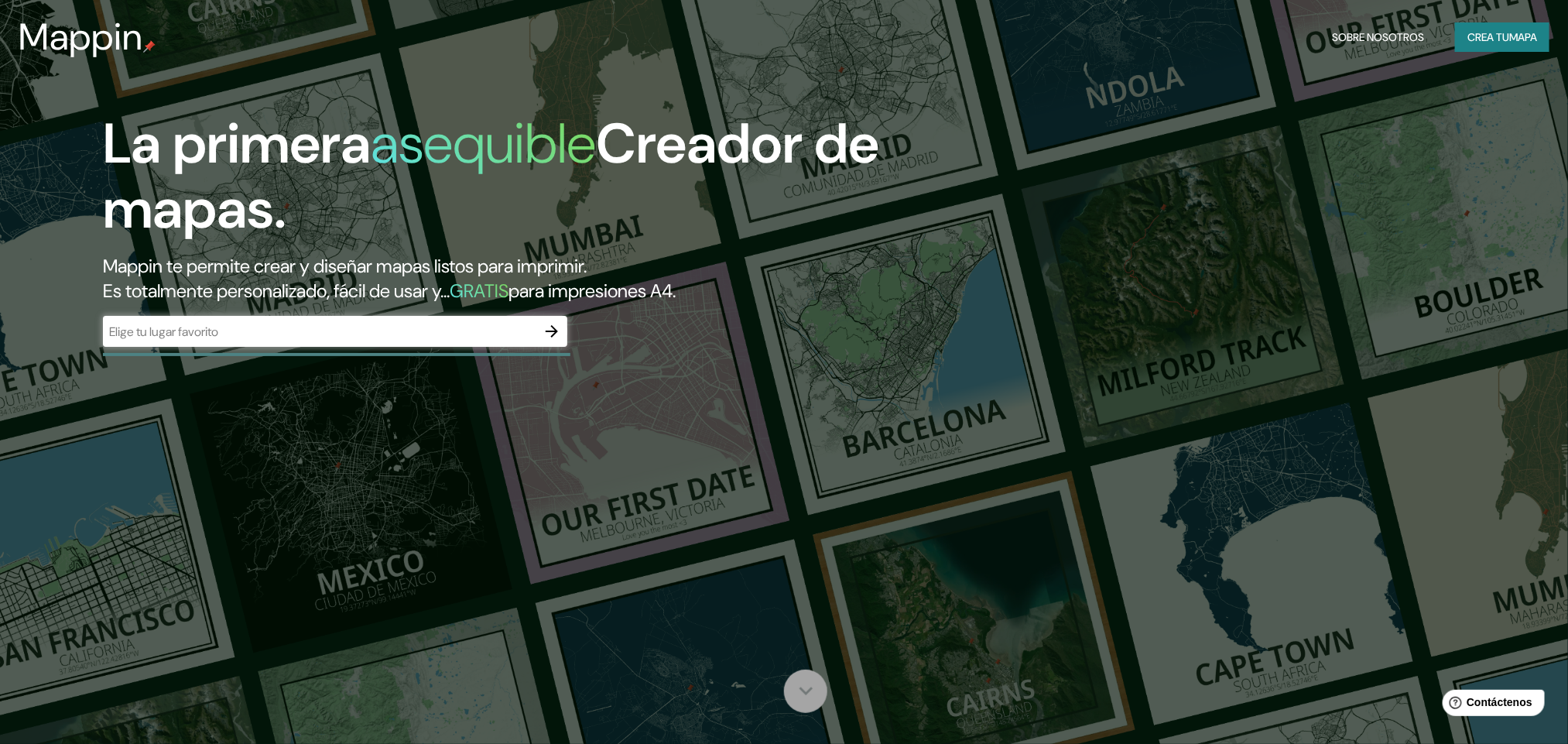
click at [811, 495] on icon at bounding box center [807, 691] width 27 height 27
click at [1045, 28] on font "Crea tu" at bounding box center [1489, 38] width 42 height 21
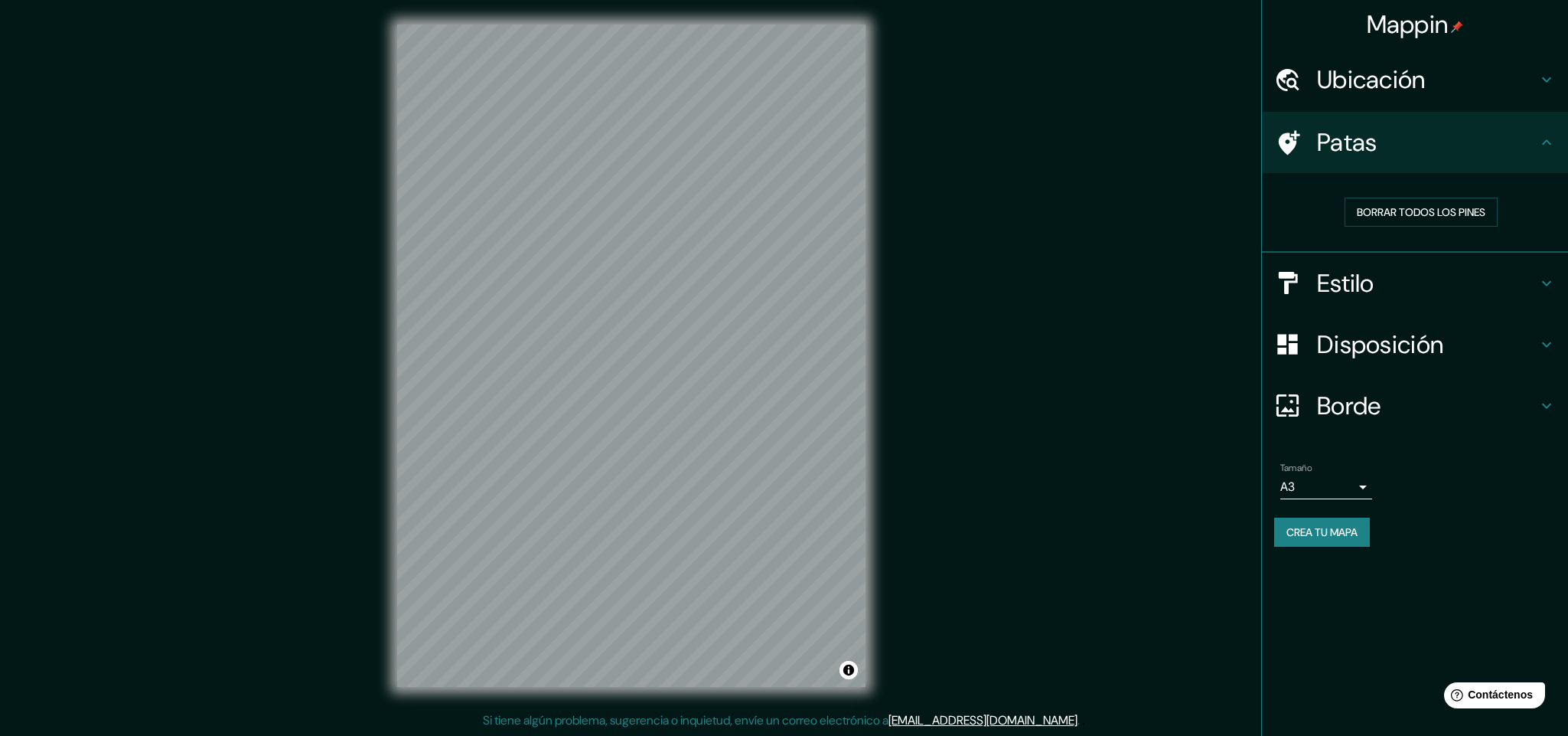
click at [1033, 81] on font "Ubicación" at bounding box center [1371, 79] width 109 height 32
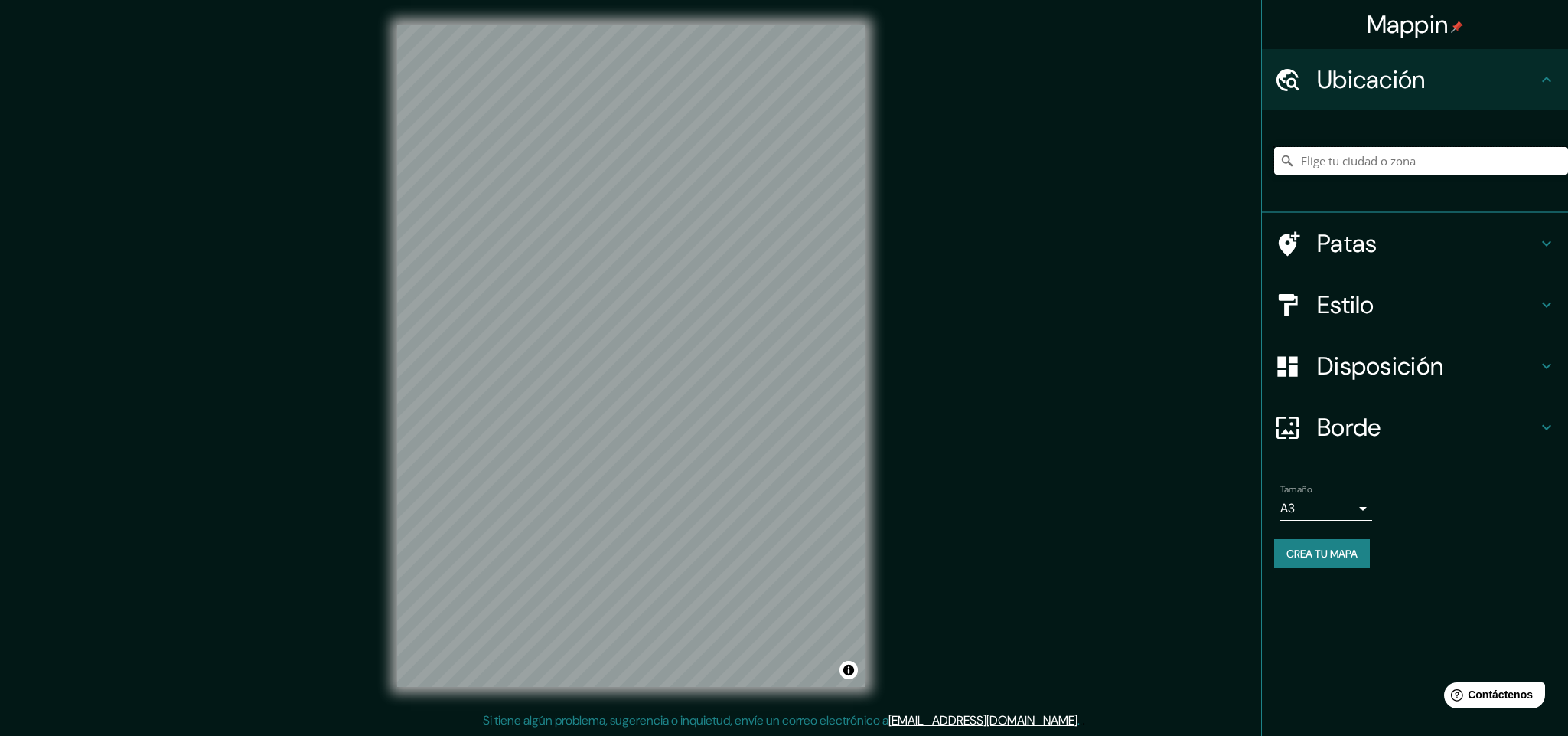
click at [1033, 161] on input "Elige tu ciudad o zona" at bounding box center [1421, 161] width 294 height 28
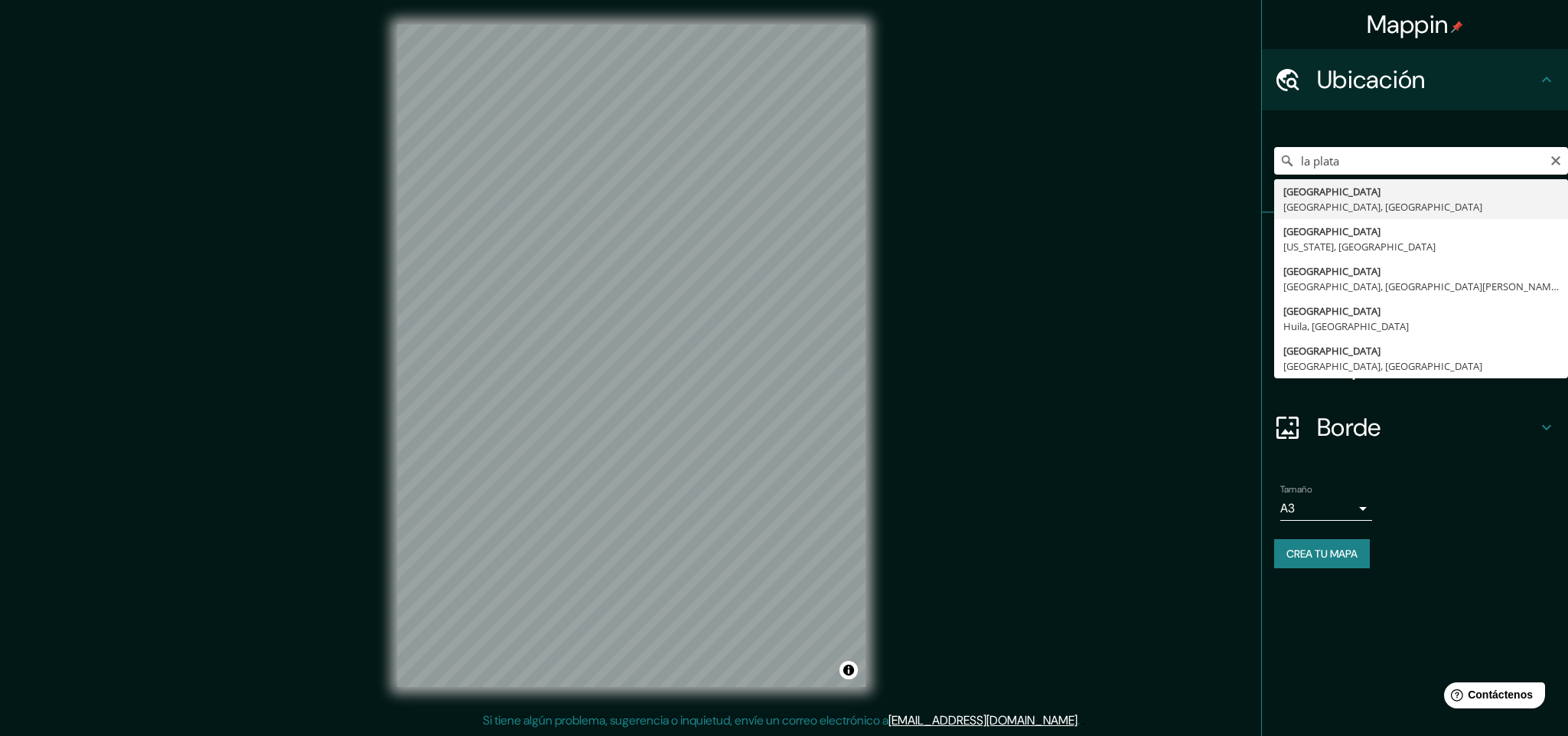
type input "[GEOGRAPHIC_DATA], [GEOGRAPHIC_DATA], [GEOGRAPHIC_DATA]"
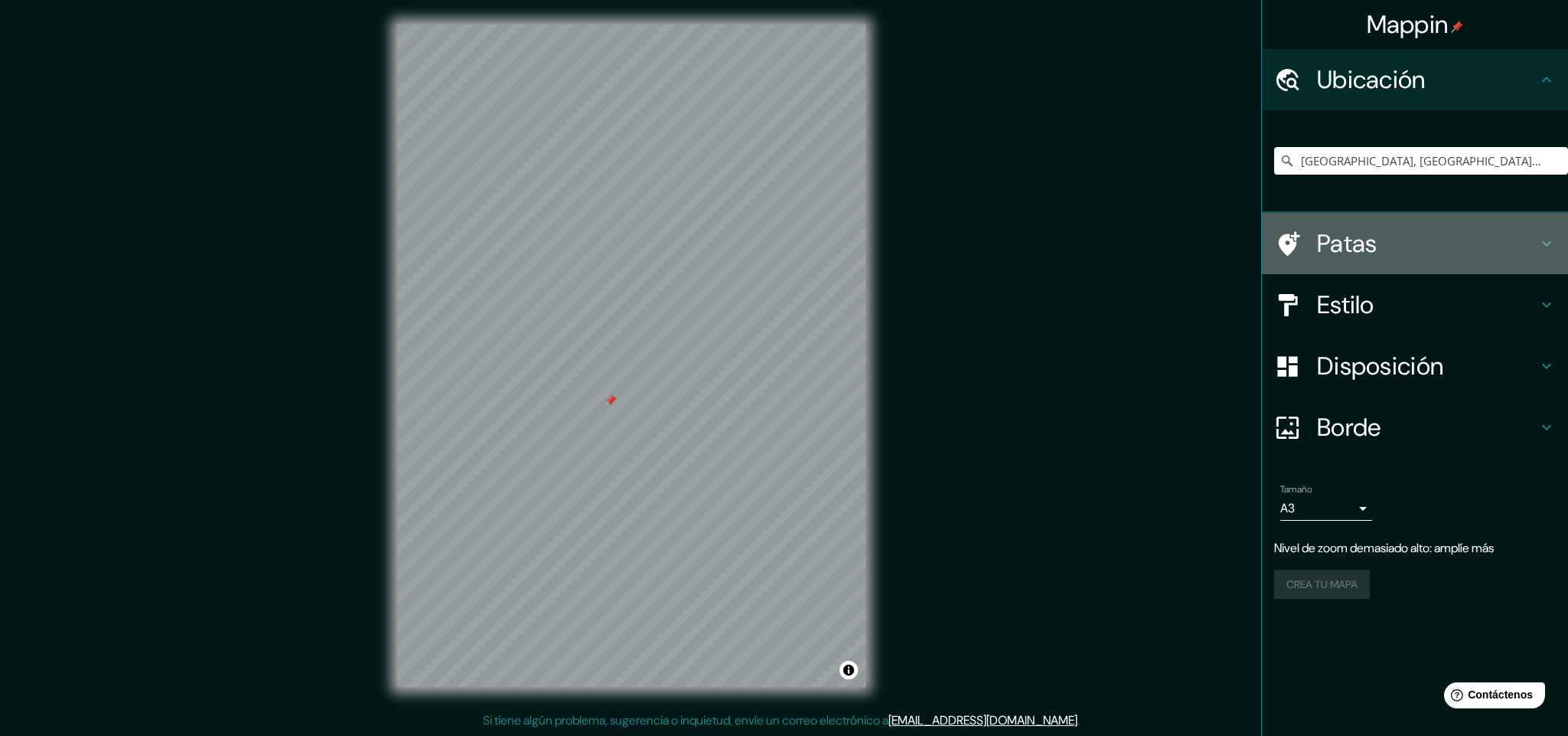
click at [1033, 248] on font "Patas" at bounding box center [1348, 243] width 61 height 32
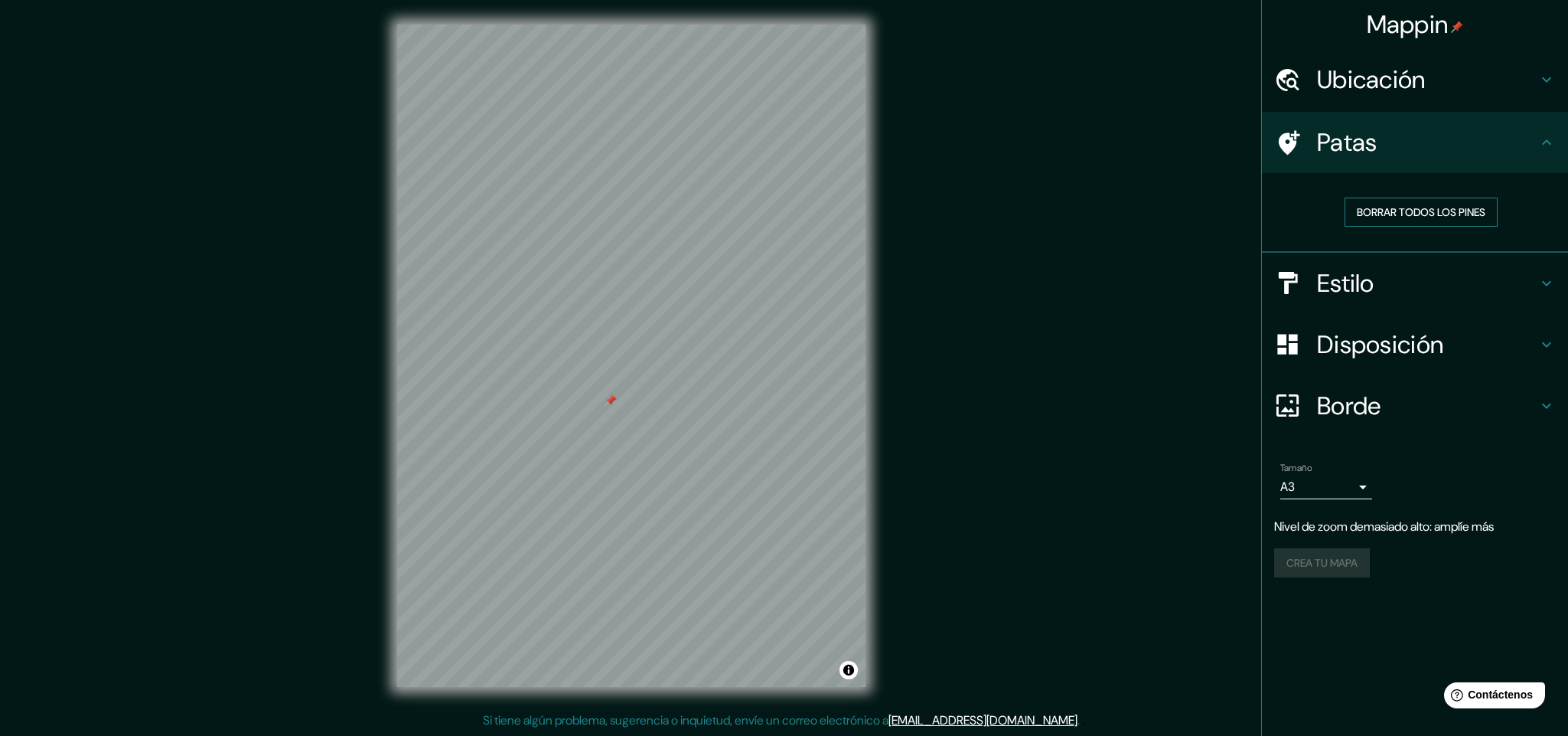
click at [1033, 209] on font "Borrar todos los pines" at bounding box center [1421, 212] width 128 height 14
click at [1033, 85] on font "Ubicación" at bounding box center [1371, 79] width 109 height 32
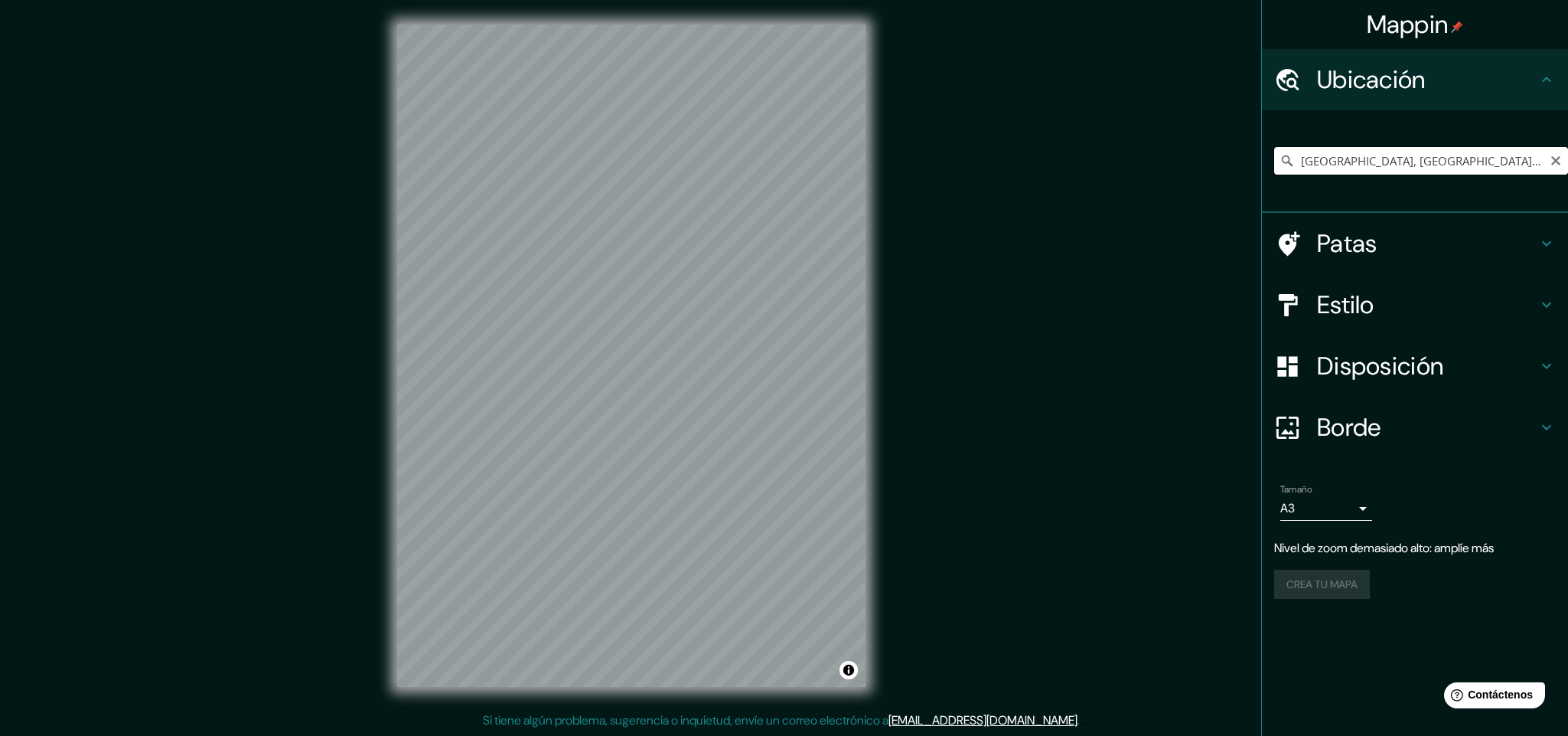
click at [1033, 152] on input "[GEOGRAPHIC_DATA], [GEOGRAPHIC_DATA], [GEOGRAPHIC_DATA]" at bounding box center [1421, 161] width 294 height 28
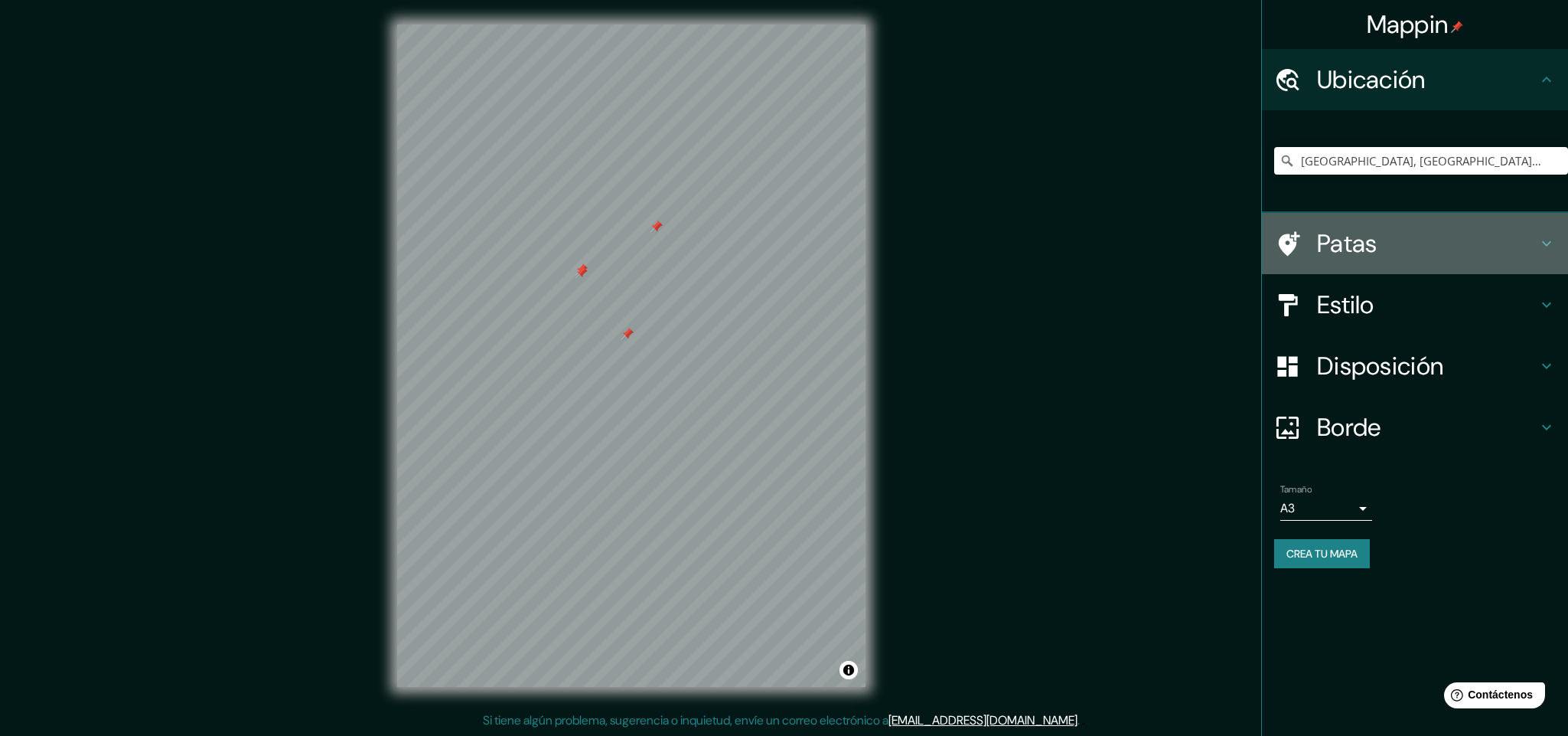
click at [1033, 237] on h4 "Patas" at bounding box center [1427, 243] width 220 height 30
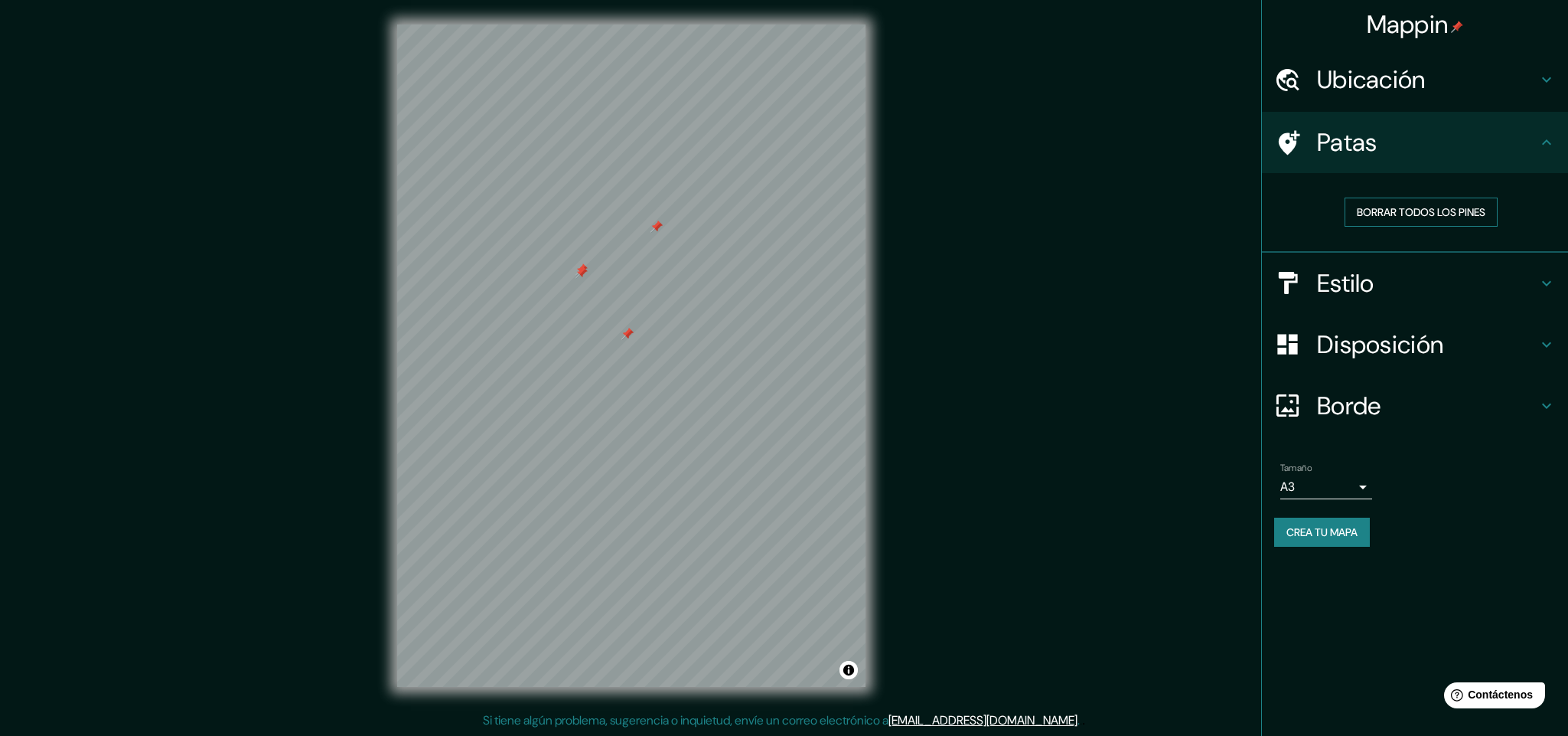
click at [1033, 198] on button "Borrar todos los pines" at bounding box center [1421, 212] width 153 height 29
click at [1033, 205] on font "Borrar todos los pines" at bounding box center [1421, 212] width 128 height 14
click at [1033, 490] on button "Crea tu mapa" at bounding box center [1321, 532] width 95 height 29
click at [1033, 490] on font "Crea tu mapa" at bounding box center [1322, 532] width 71 height 14
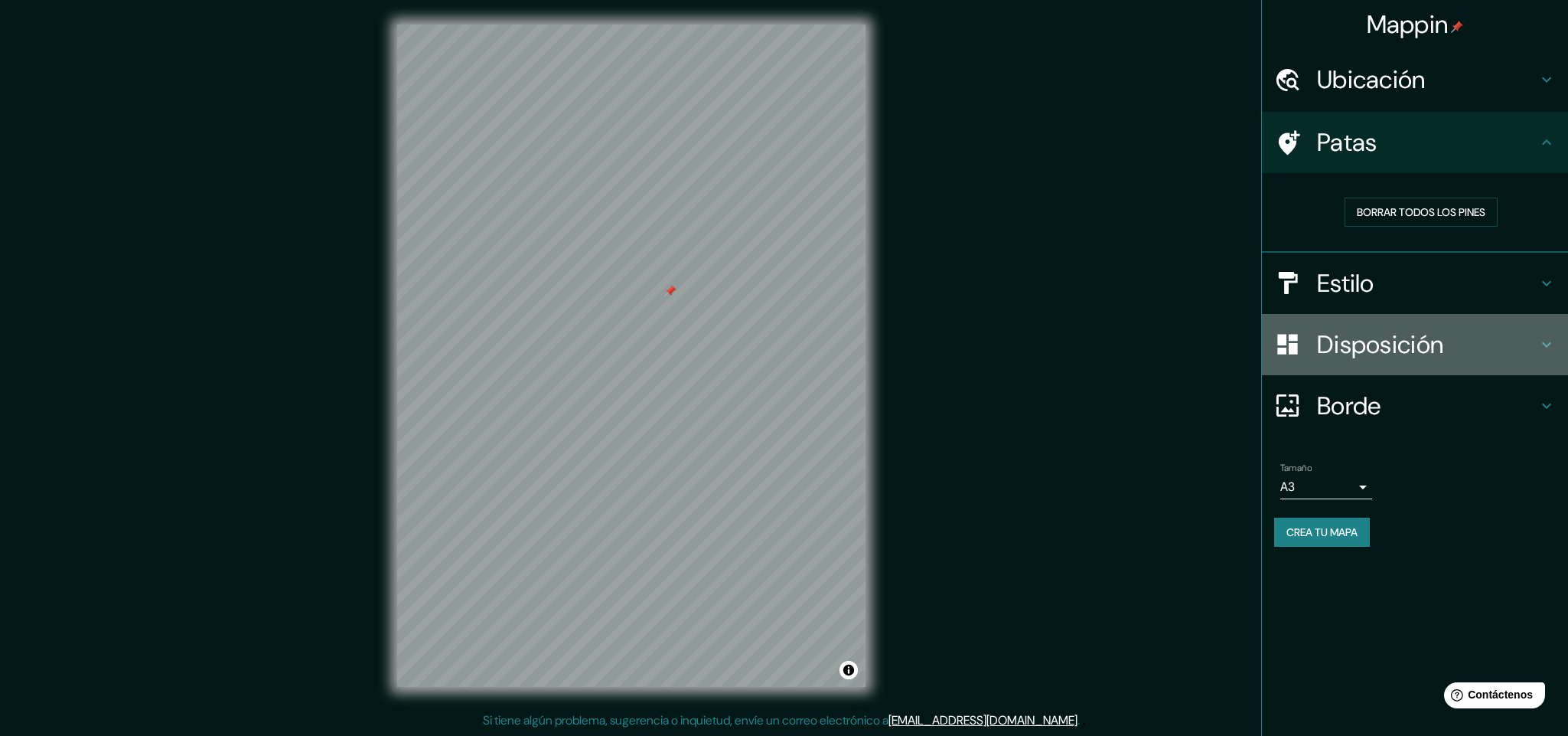
click at [1033, 313] on div "Disposición" at bounding box center [1415, 344] width 306 height 61
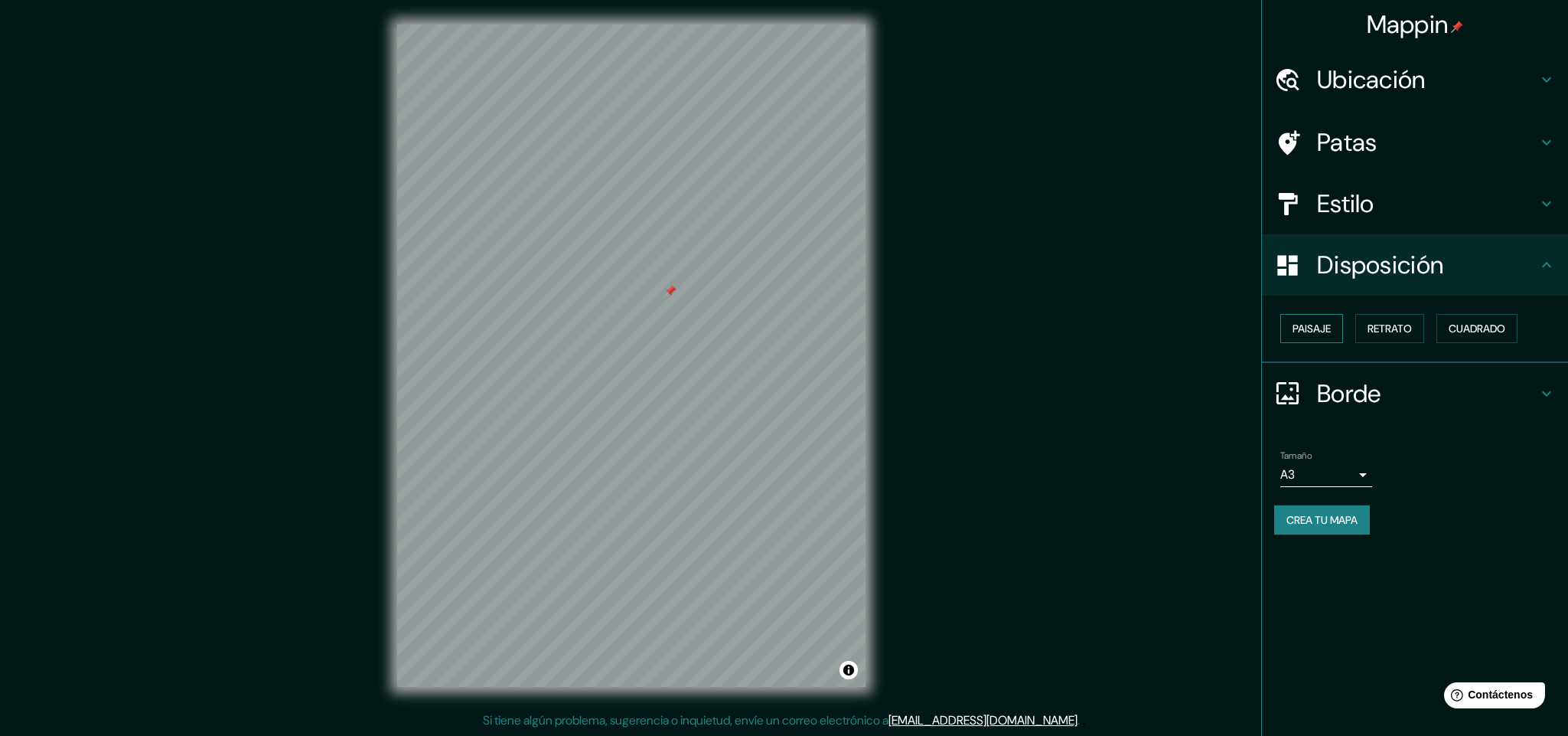
click at [1033, 326] on button "Paisaje" at bounding box center [1312, 328] width 63 height 29
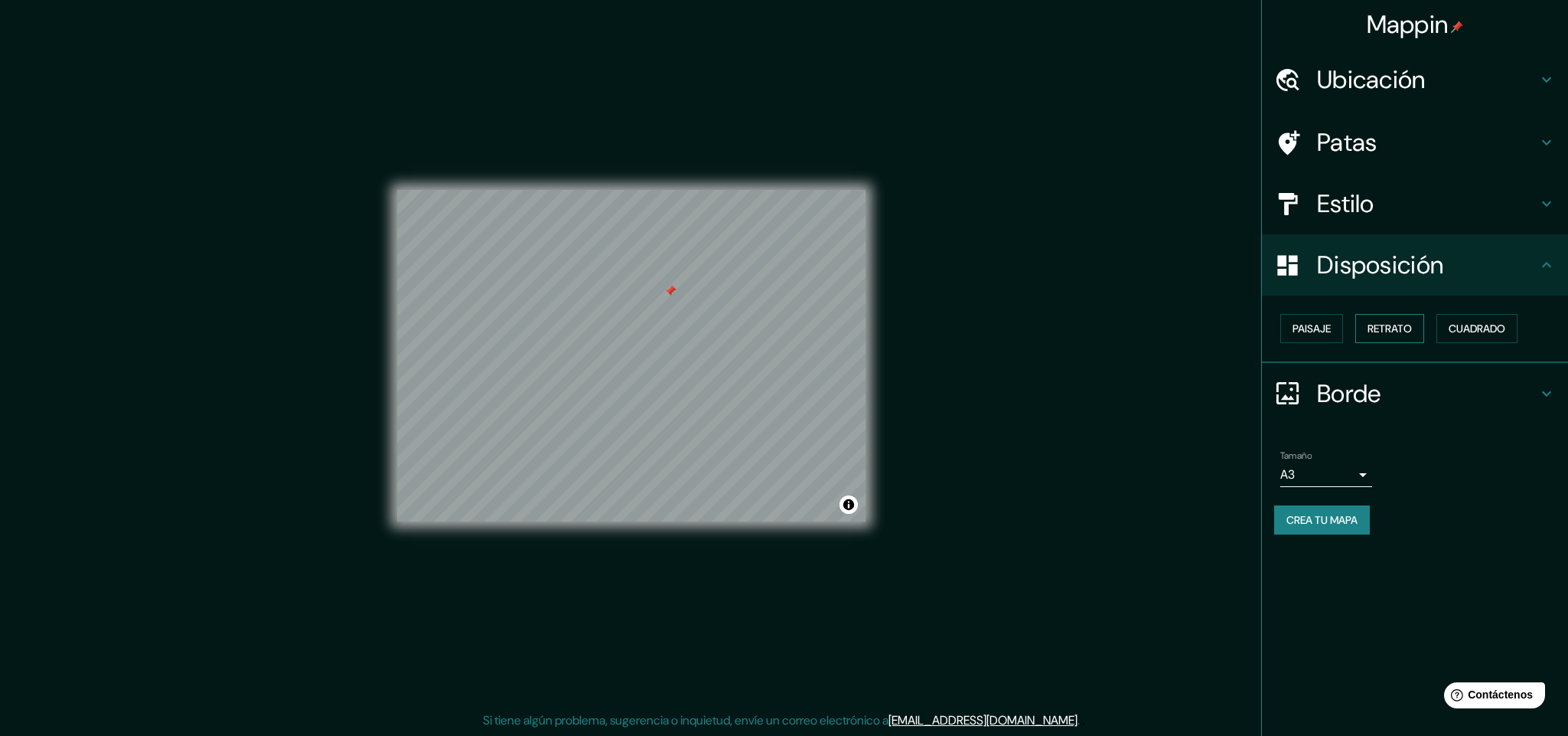
click at [1033, 324] on font "Retrato" at bounding box center [1390, 329] width 45 height 14
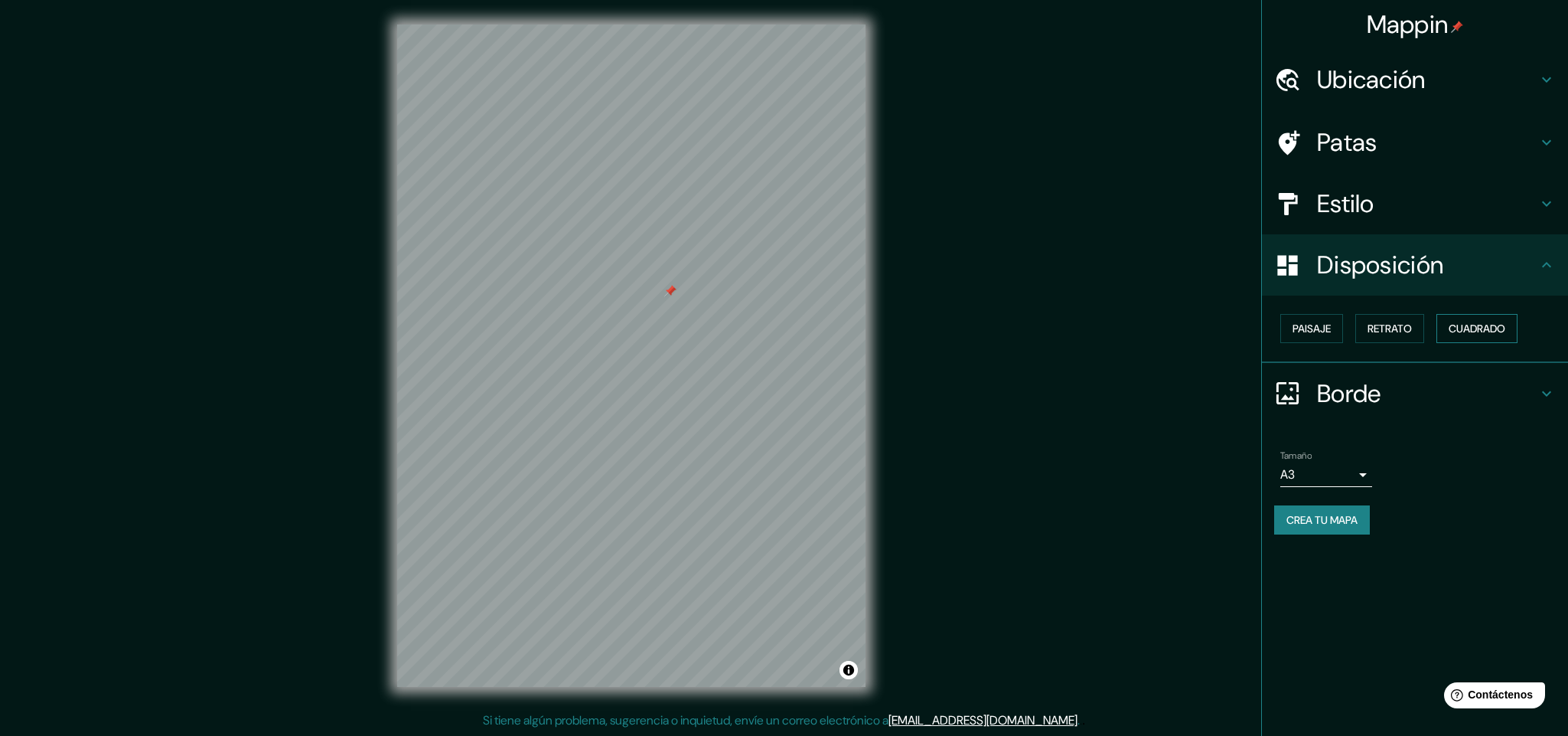
click at [1033, 322] on font "Cuadrado" at bounding box center [1477, 329] width 57 height 14
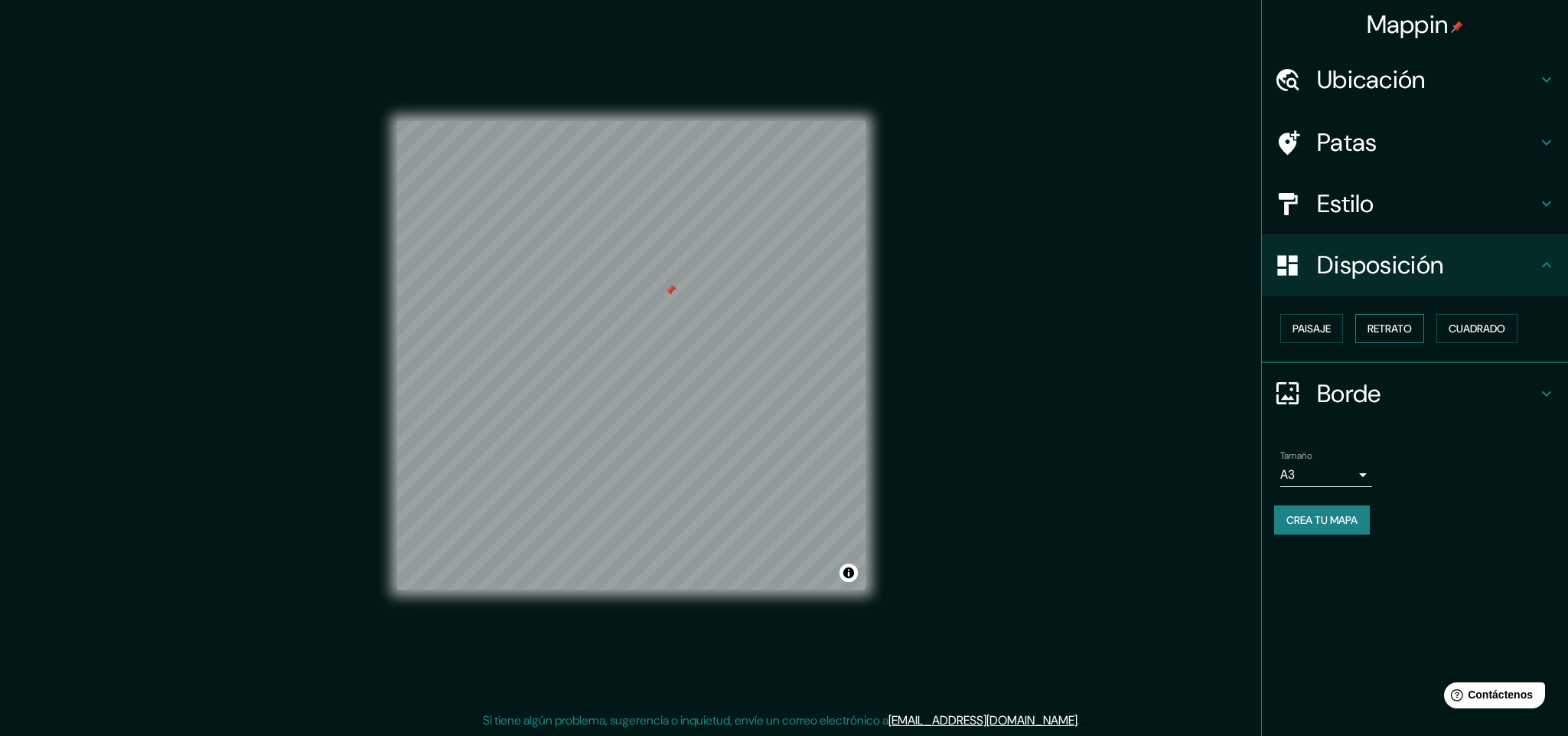
click at [1033, 315] on button "Retrato" at bounding box center [1390, 328] width 69 height 29
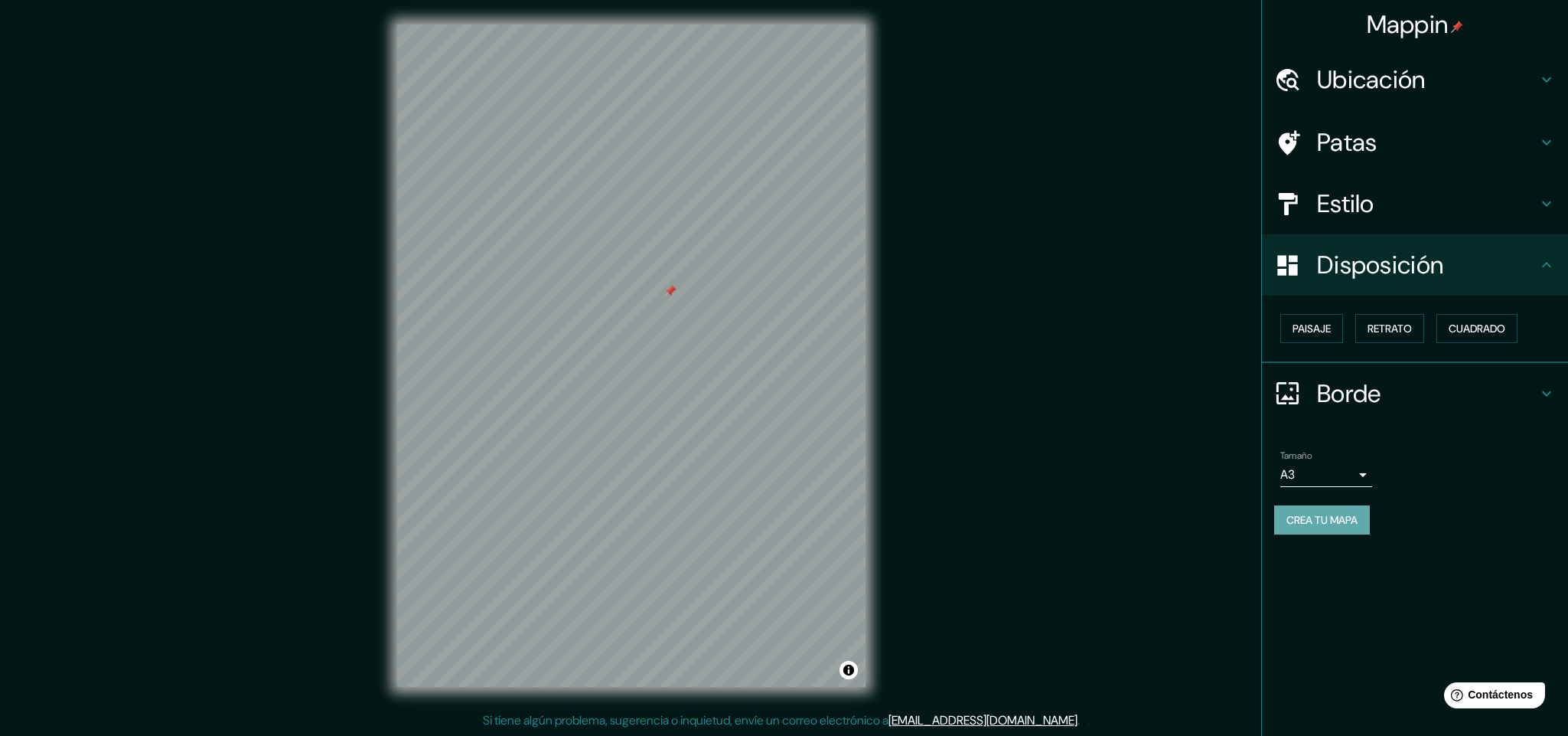
click at [1033, 490] on font "Crea tu mapa" at bounding box center [1322, 520] width 71 height 14
click at [1033, 97] on div "Ubicación" at bounding box center [1415, 79] width 306 height 61
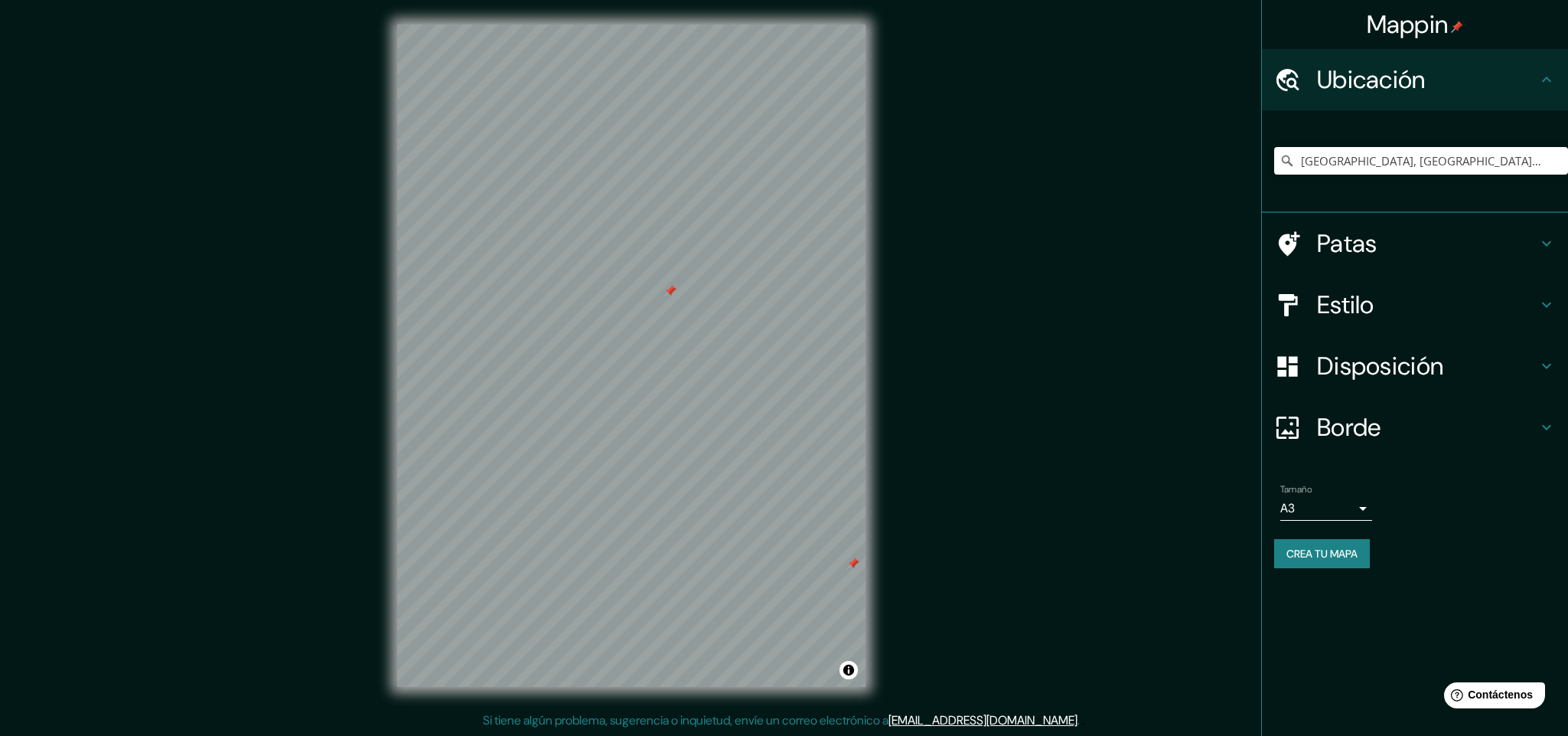
click at [1033, 240] on font "Patas" at bounding box center [1348, 243] width 61 height 32
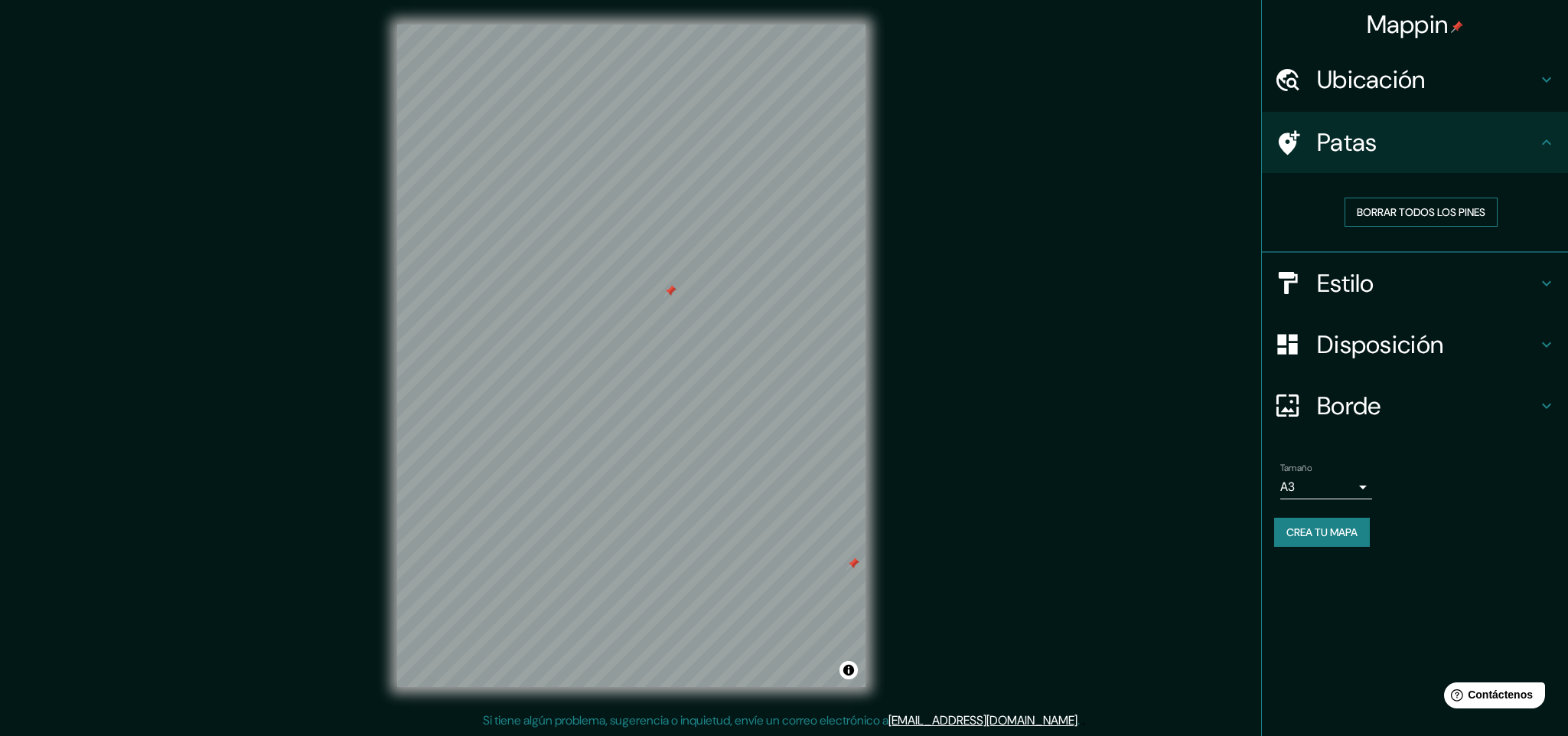
click at [1033, 218] on font "Borrar todos los pines" at bounding box center [1421, 212] width 128 height 14
